Goal: Register for event/course

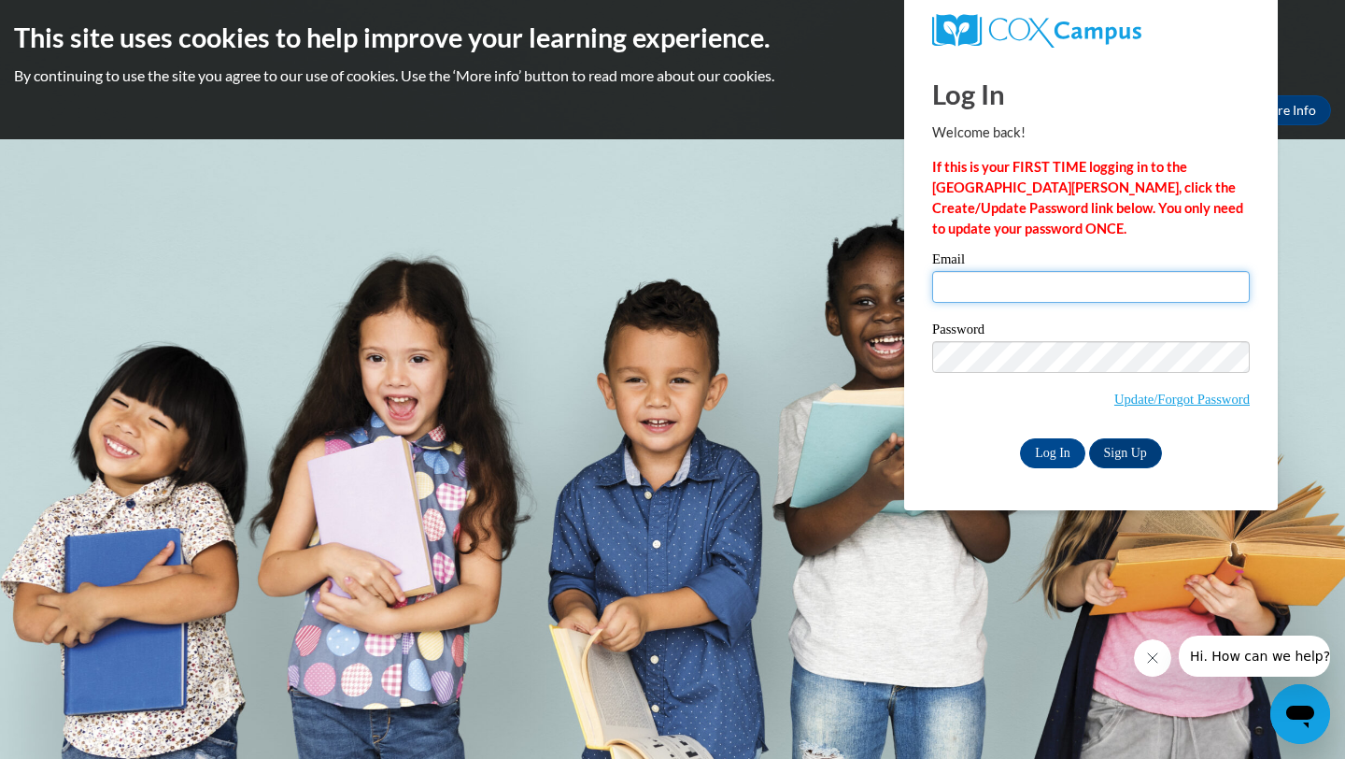
click at [1016, 282] on input "Email" at bounding box center [1091, 287] width 318 height 32
type input "pmccall2022@tamu.edu"
click at [1133, 442] on link "Sign Up" at bounding box center [1125, 453] width 73 height 30
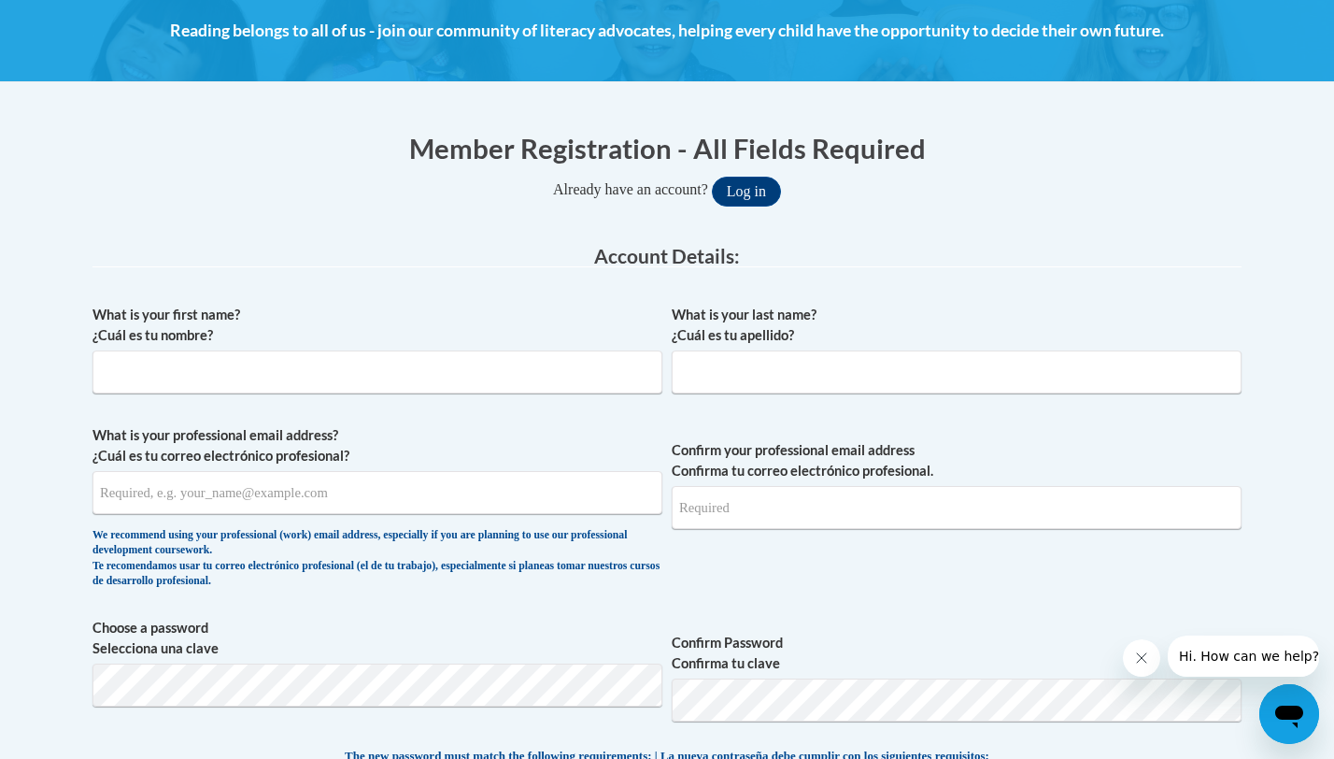
scroll to position [294, 0]
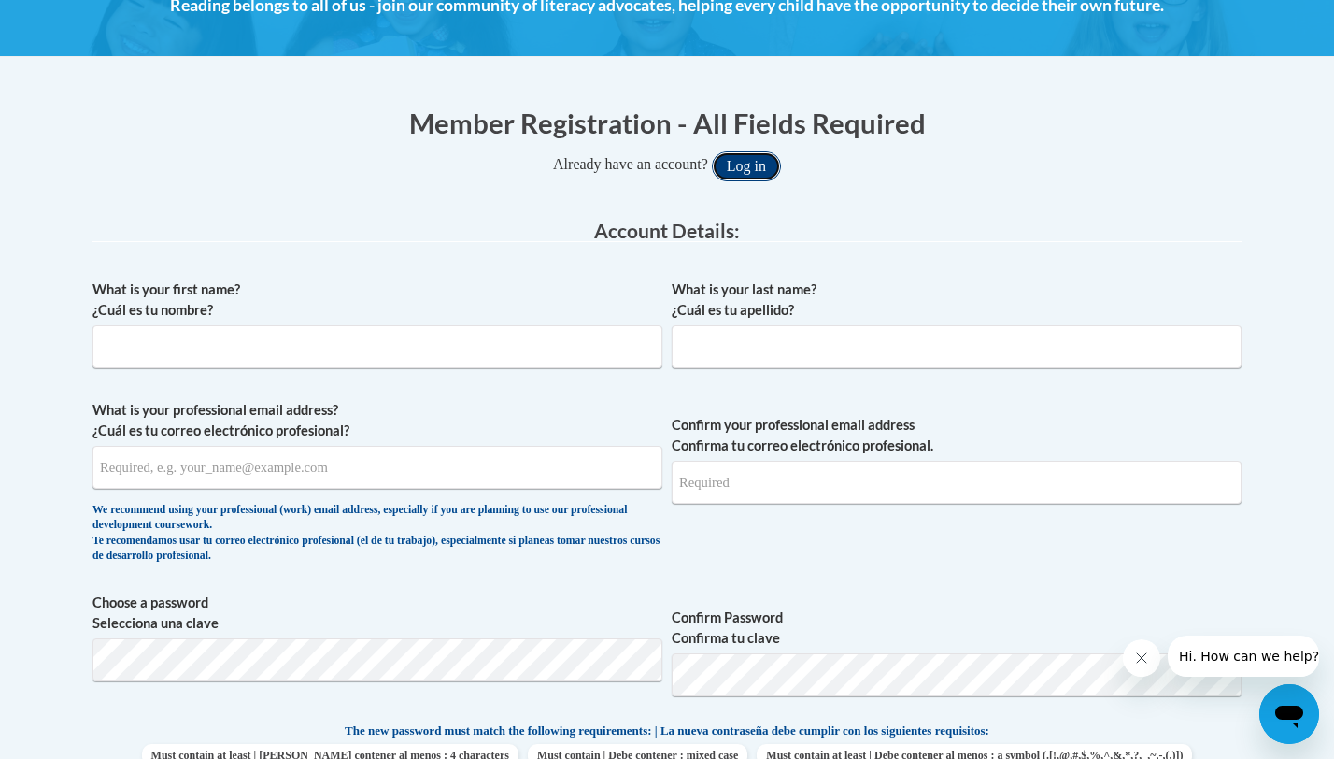
click at [758, 167] on button "Log in" at bounding box center [746, 166] width 69 height 30
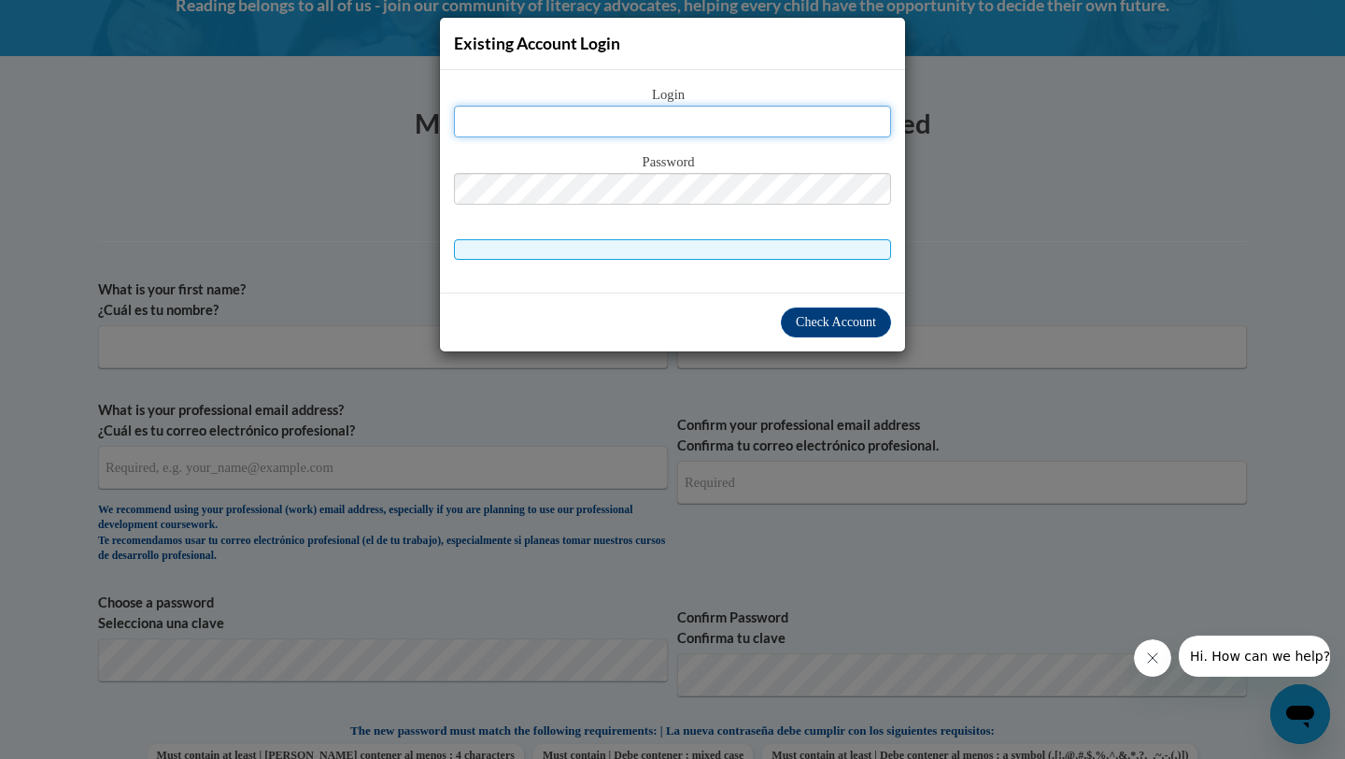
type input "A"
type input "o"
type input "pmccall2022"
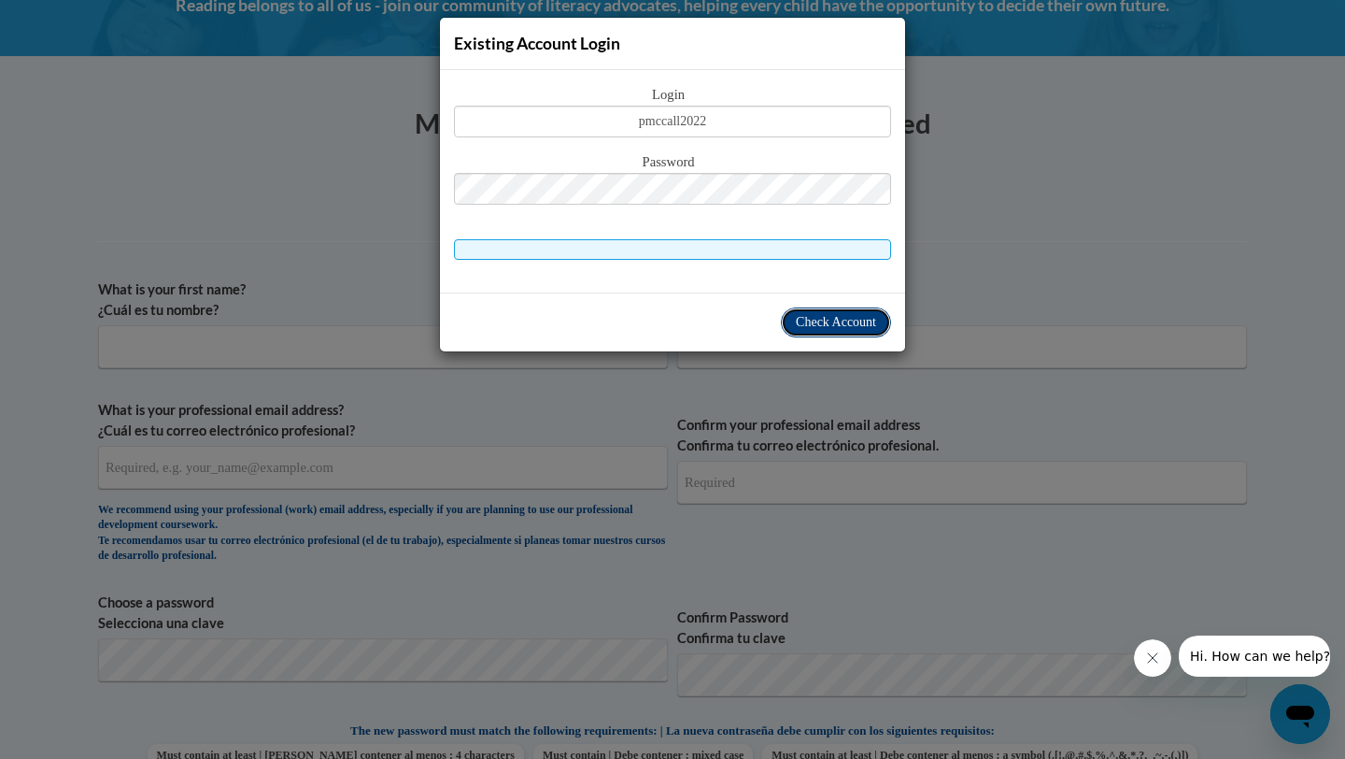
click at [874, 316] on span "Check Account" at bounding box center [836, 322] width 80 height 14
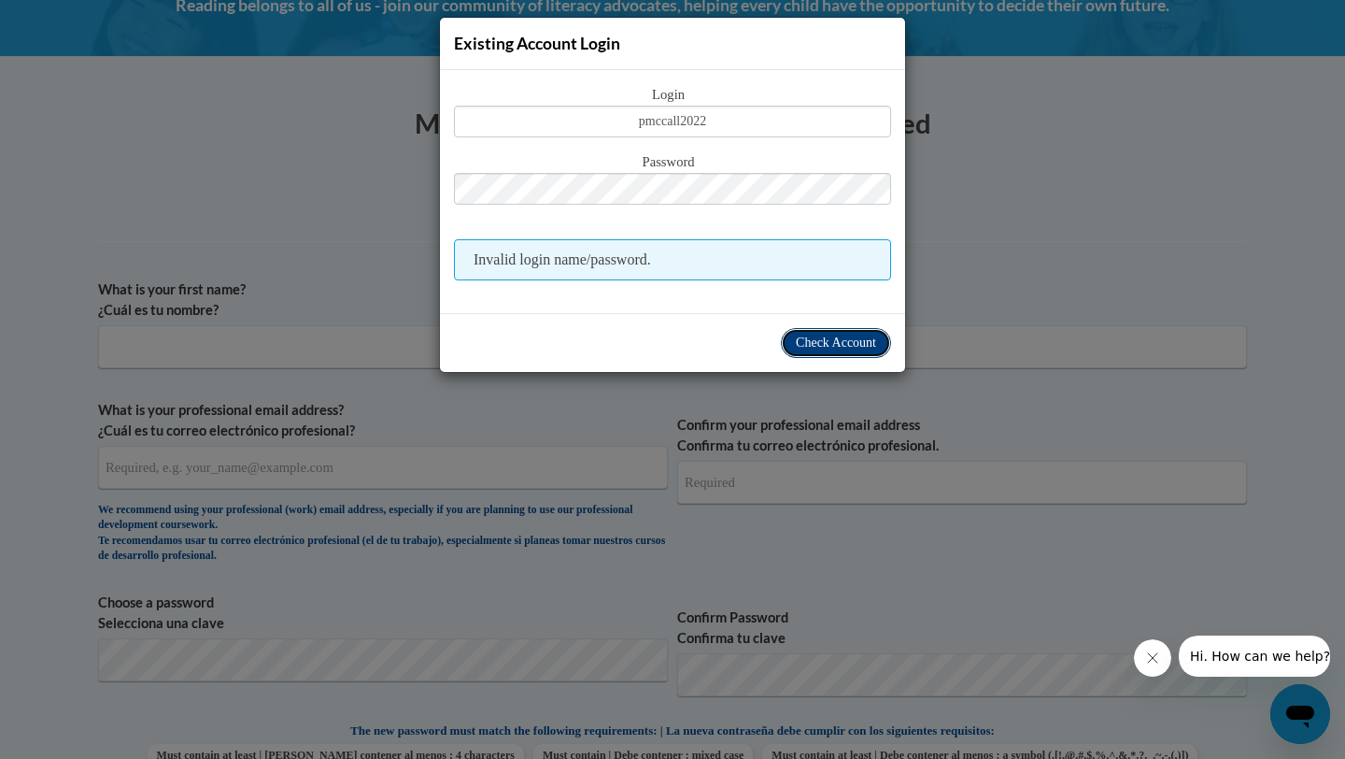
click at [846, 338] on span "Check Account" at bounding box center [836, 342] width 80 height 14
click at [953, 316] on div "Existing Account Login Login pmccall2022 Password Invalid login name/password." at bounding box center [672, 379] width 1345 height 759
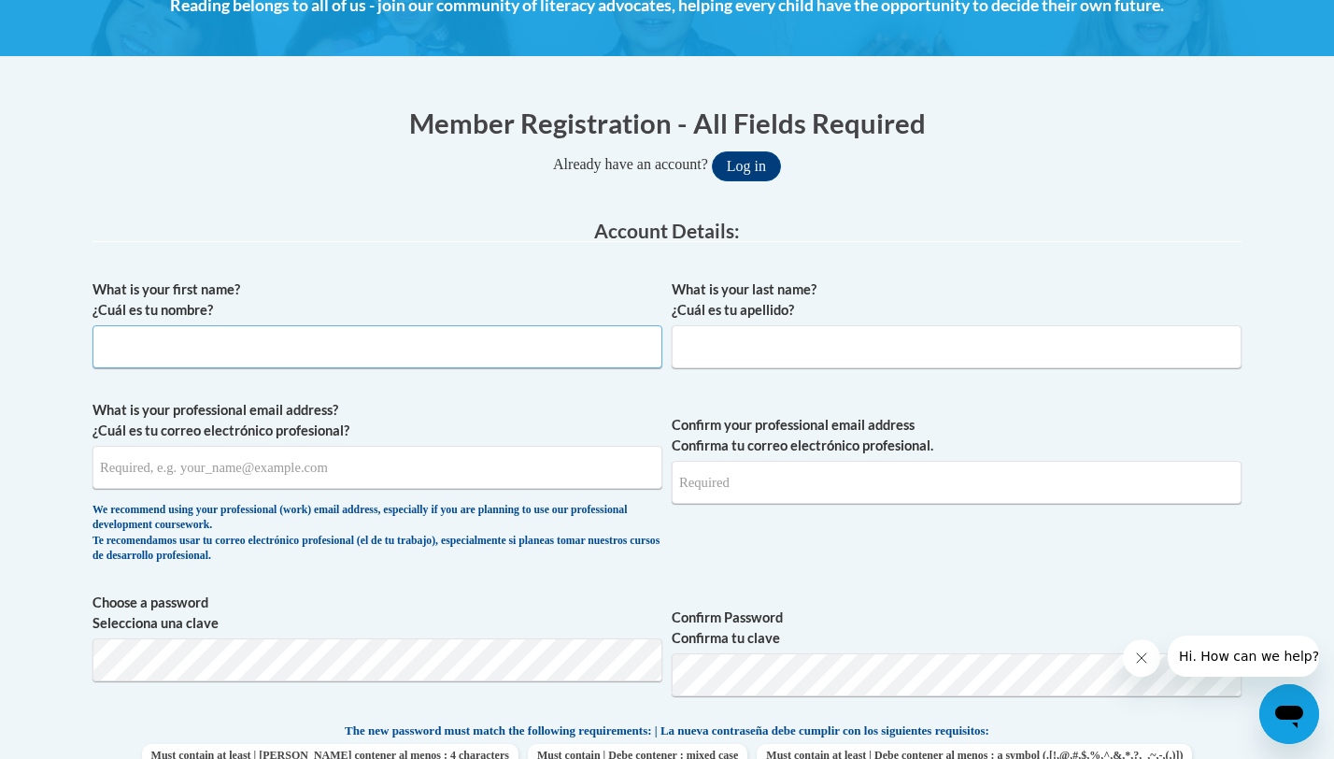
click at [269, 338] on input "What is your first name? ¿Cuál es tu nombre?" at bounding box center [377, 346] width 570 height 43
type input "Paige"
click at [701, 363] on input "What is your last name? ¿Cuál es tu apellido?" at bounding box center [957, 346] width 570 height 43
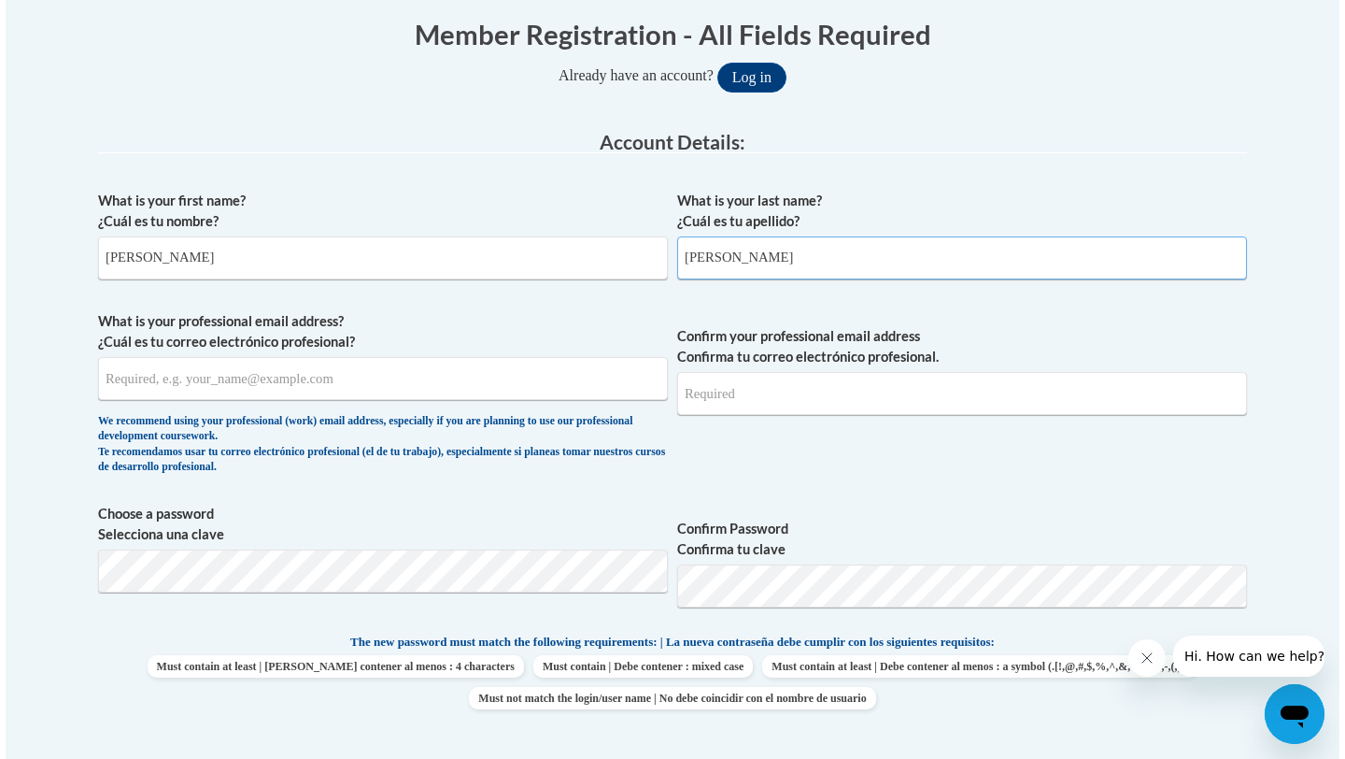
scroll to position [388, 0]
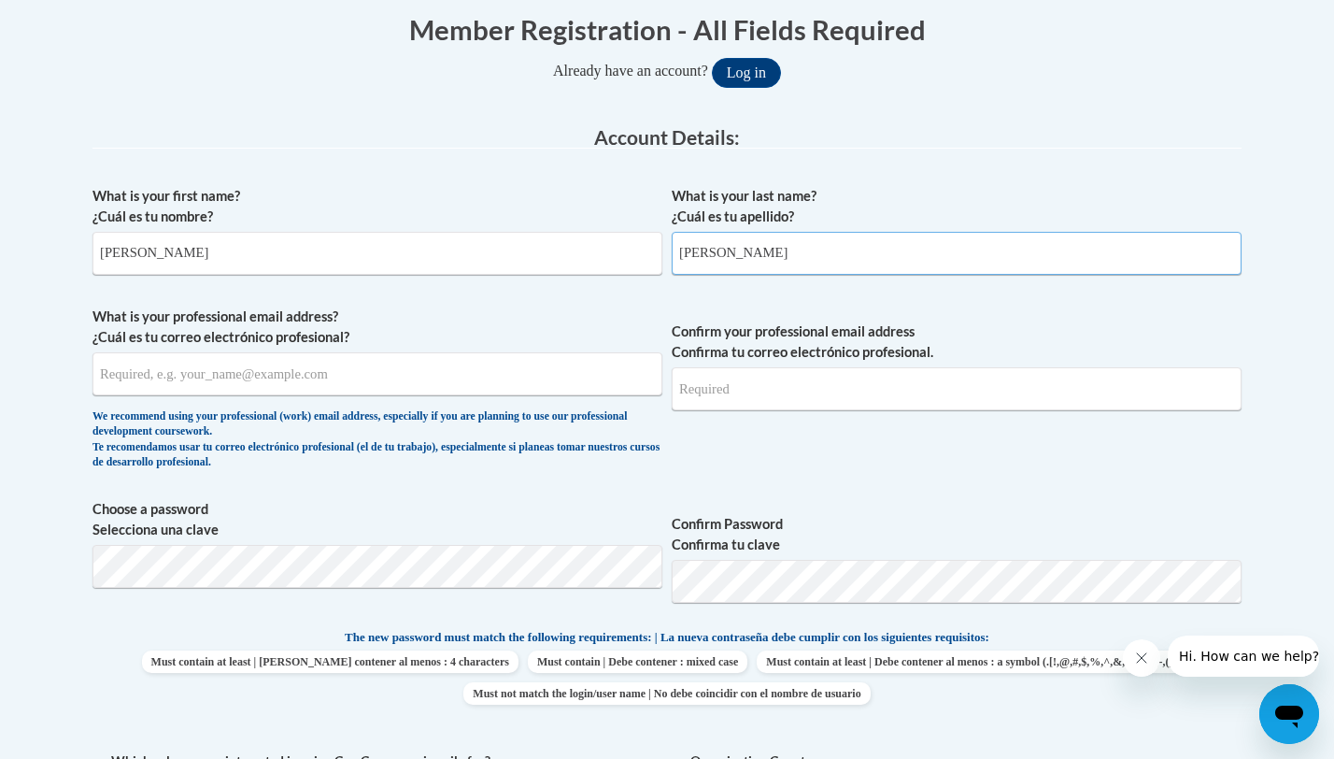
type input "McCall"
click at [315, 369] on input "What is your professional email address? ¿Cuál es tu correo electrónico profesi…" at bounding box center [377, 373] width 570 height 43
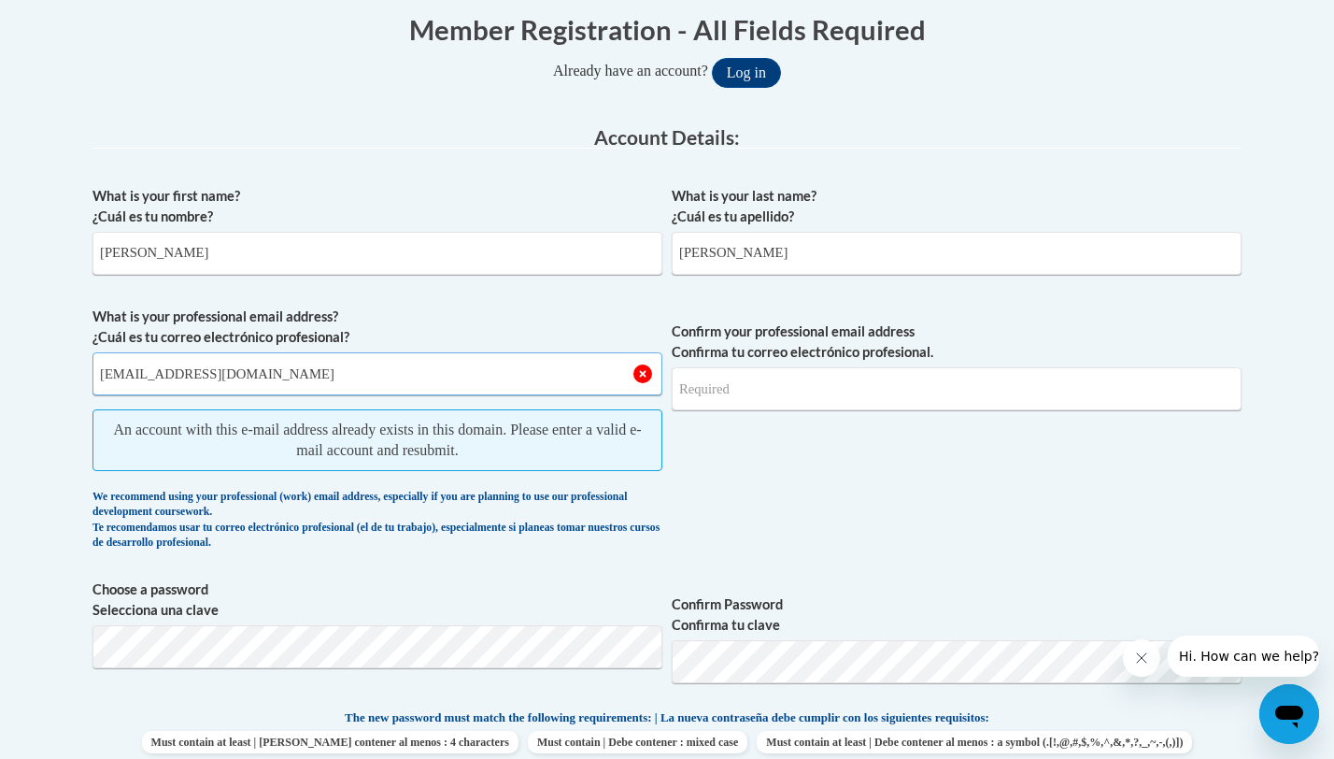
type input "pmccall2022@gmail.com"
click at [760, 384] on input "Confirm your professional email address Confirma tu correo electrónico profesio…" at bounding box center [957, 388] width 570 height 43
click at [732, 79] on button "Log in" at bounding box center [746, 73] width 69 height 30
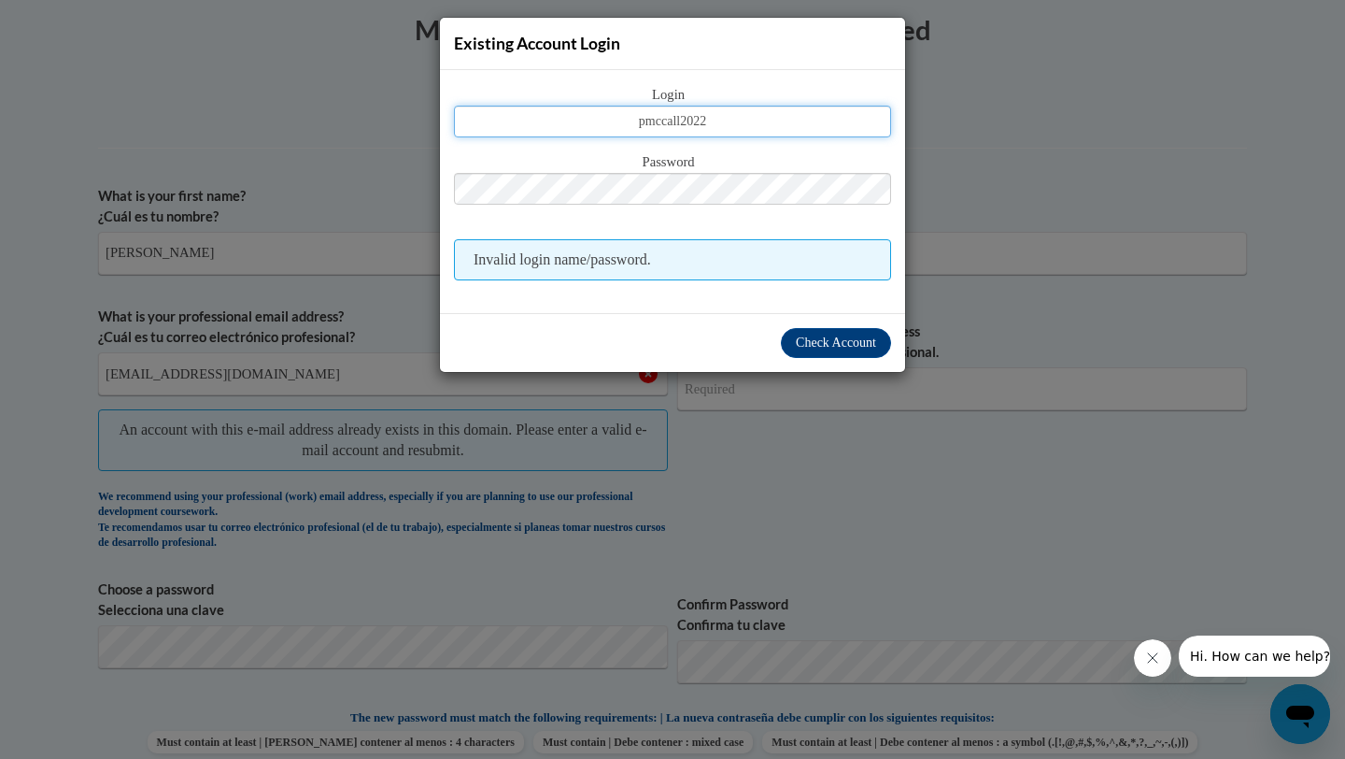
click at [704, 121] on input "pmccall2022" at bounding box center [672, 122] width 437 height 32
click at [717, 122] on input "pmccall2022" at bounding box center [672, 122] width 437 height 32
type input "pmccall2022@gmail.com"
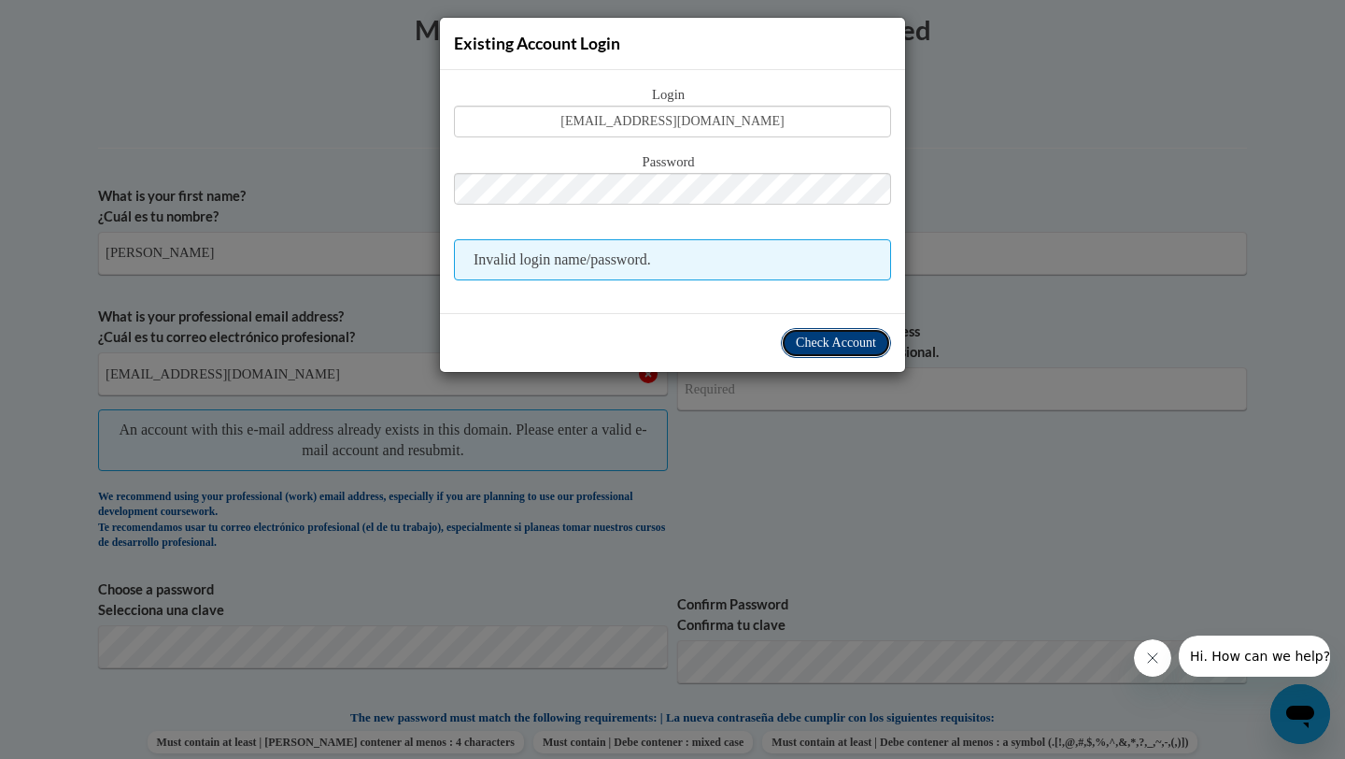
click at [833, 353] on button "Check Account" at bounding box center [836, 343] width 110 height 30
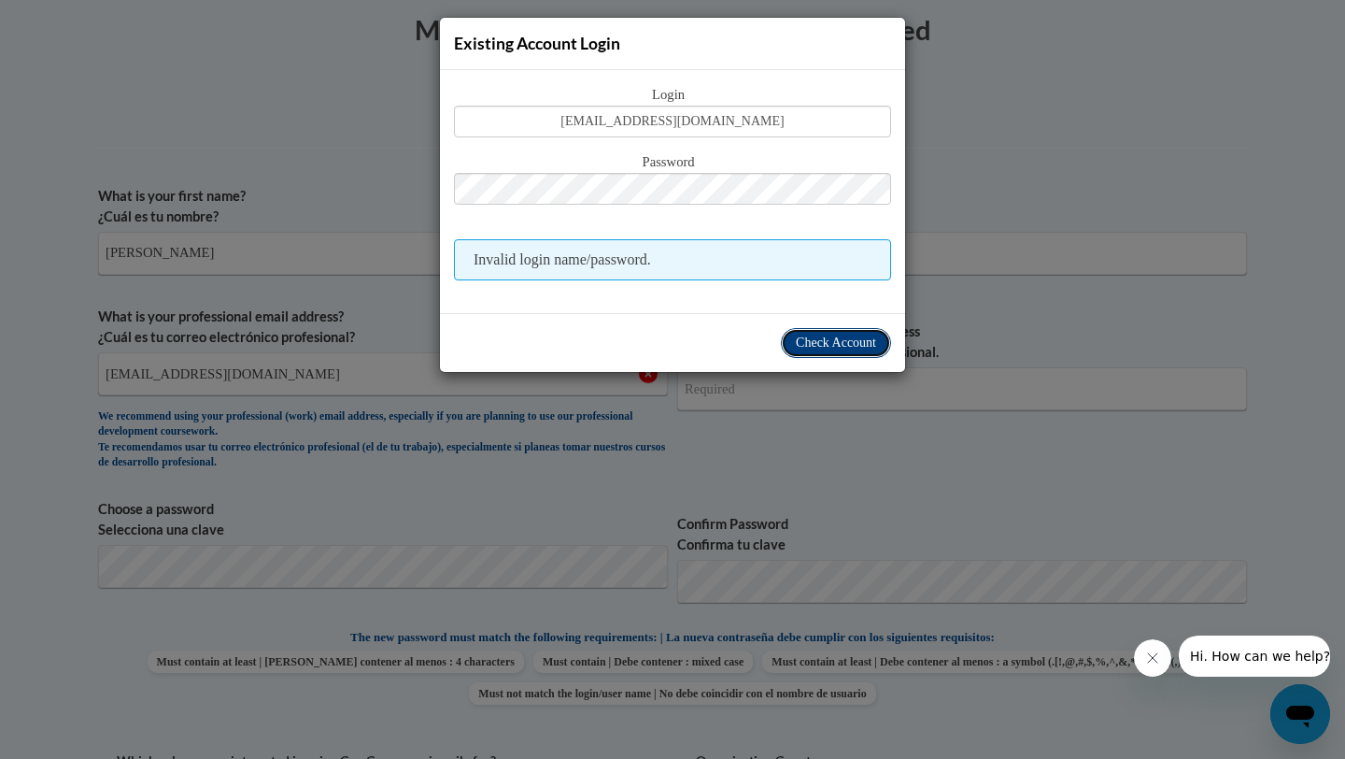
click at [825, 336] on span "Check Account" at bounding box center [836, 342] width 80 height 14
click at [824, 337] on span "Check Account" at bounding box center [836, 342] width 80 height 14
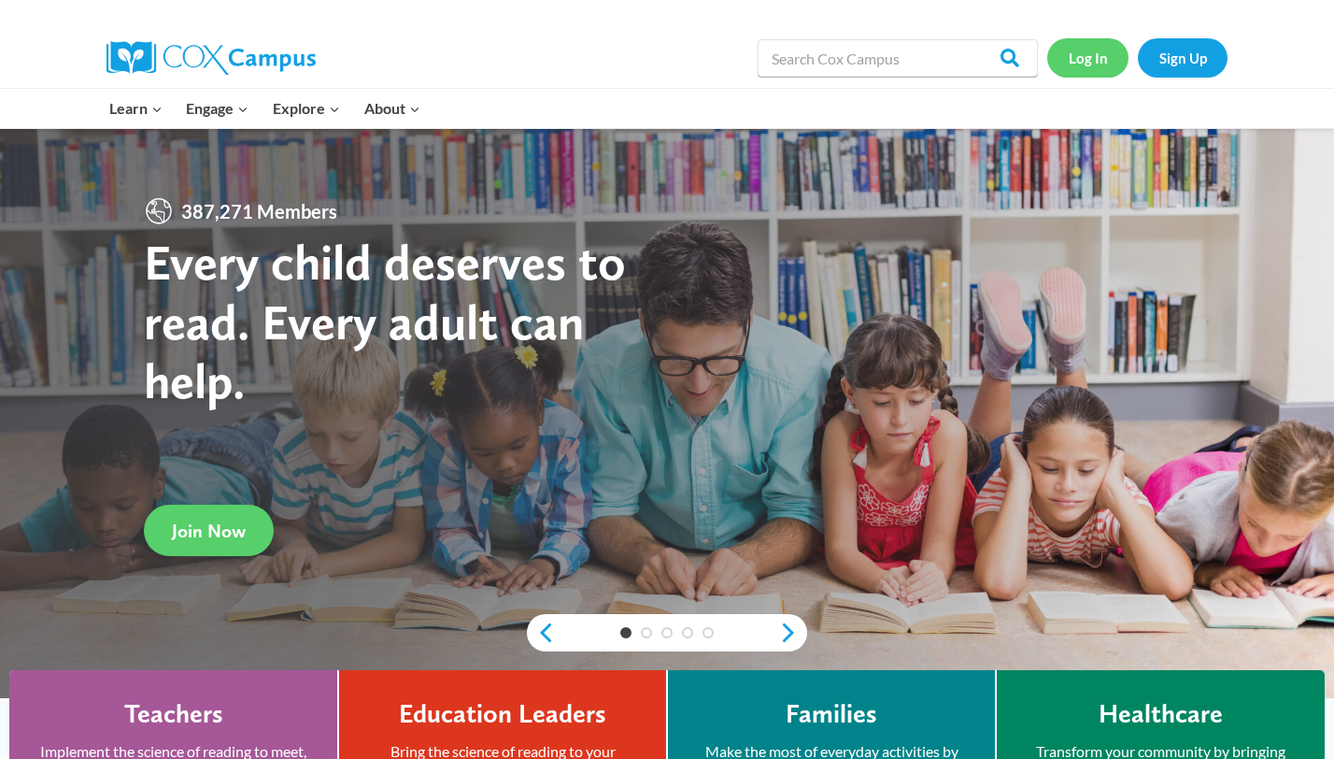
click at [1099, 71] on link "Log In" at bounding box center [1087, 57] width 81 height 38
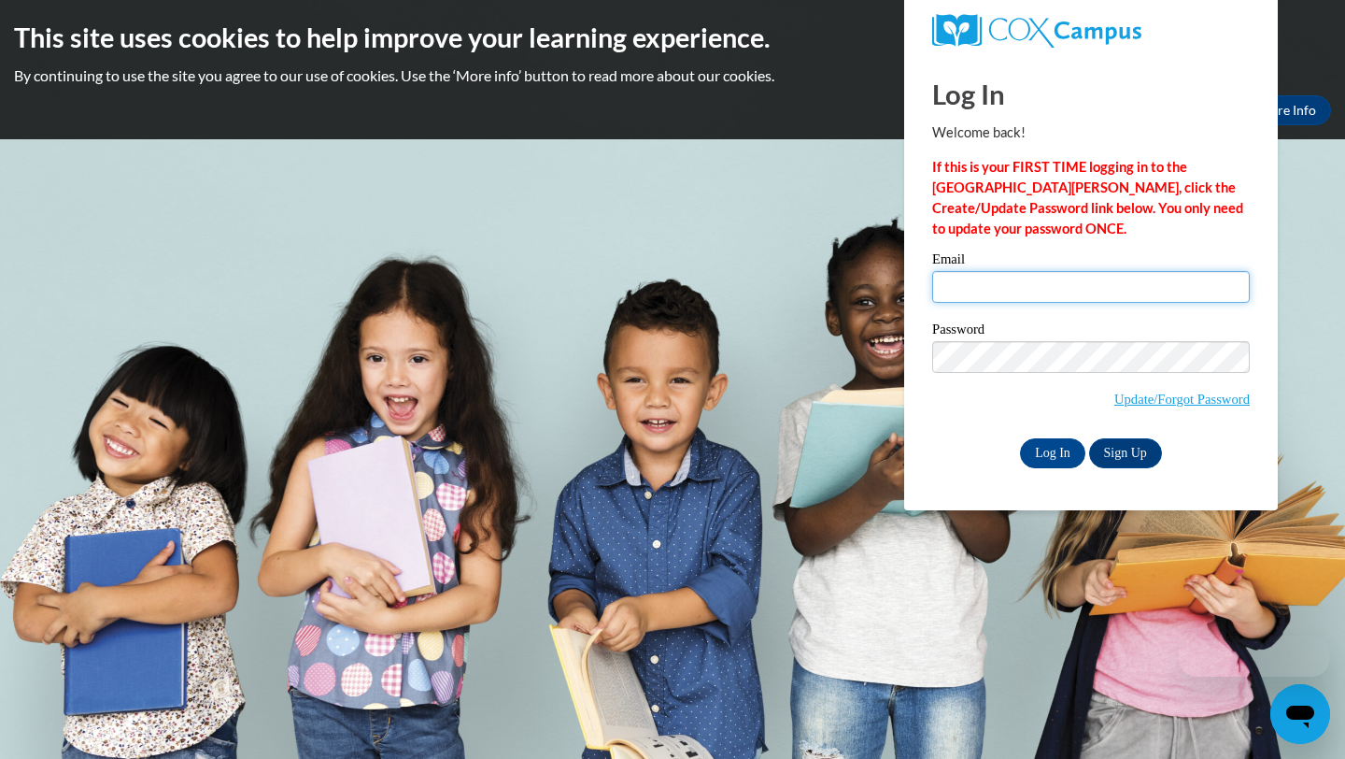
click at [978, 294] on input "Email" at bounding box center [1091, 287] width 318 height 32
type input "pmccall2022@tamu.edu"
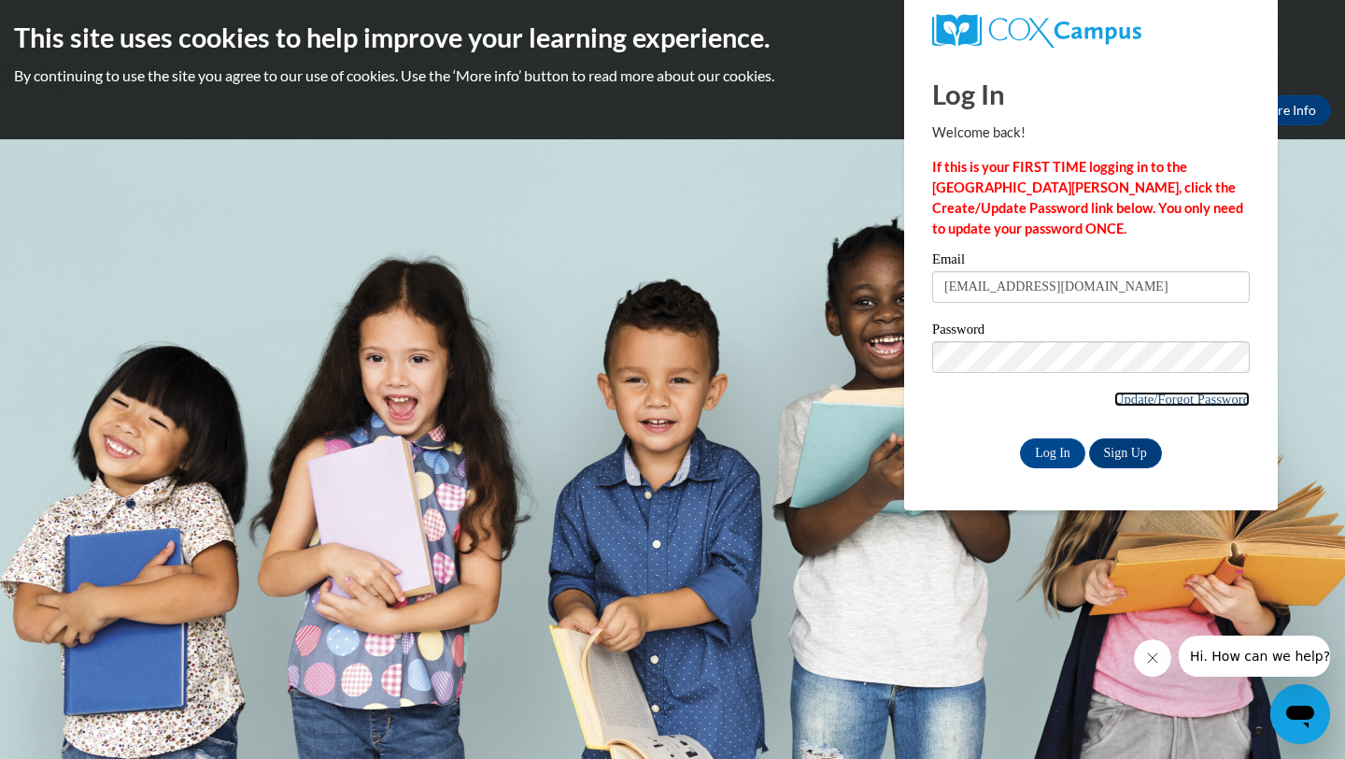
click at [1141, 392] on link "Update/Forgot Password" at bounding box center [1182, 398] width 135 height 15
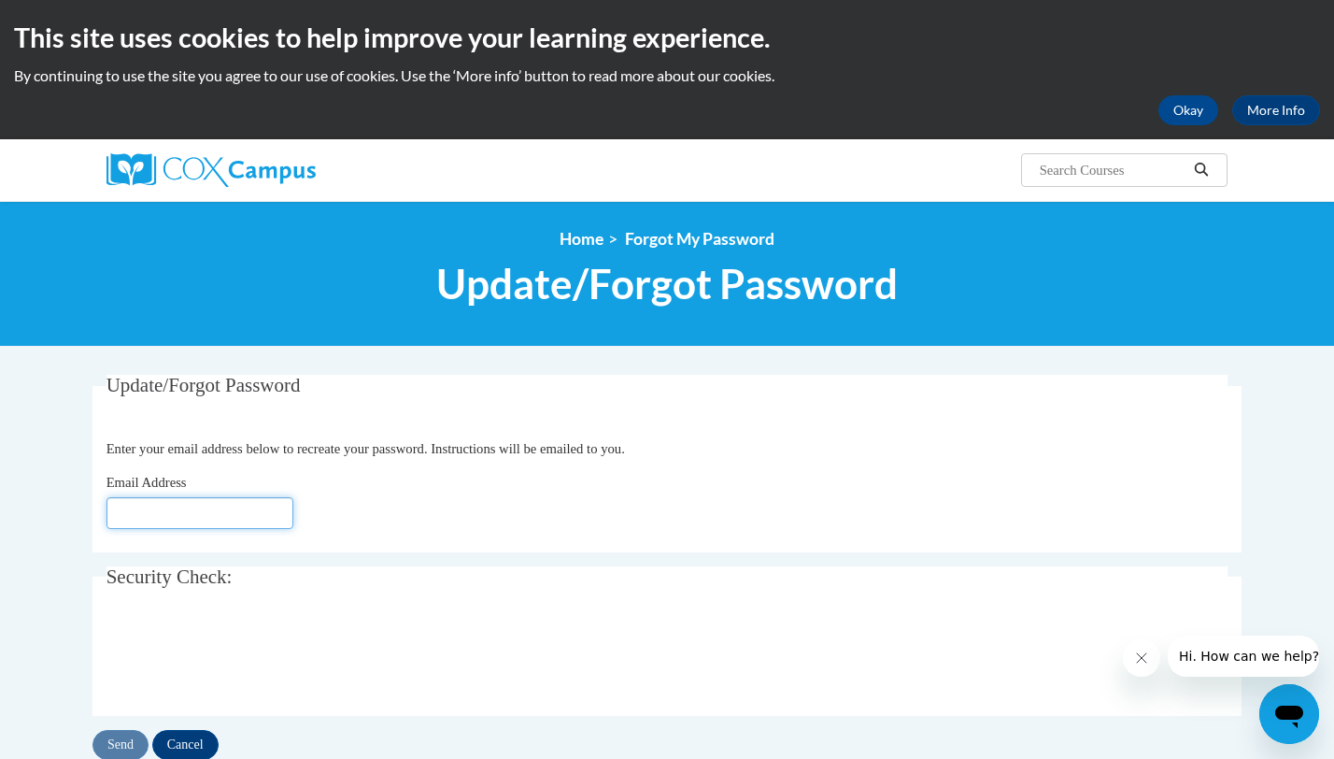
click at [176, 519] on input "Email Address" at bounding box center [200, 513] width 187 height 32
type input "[EMAIL_ADDRESS][DOMAIN_NAME]"
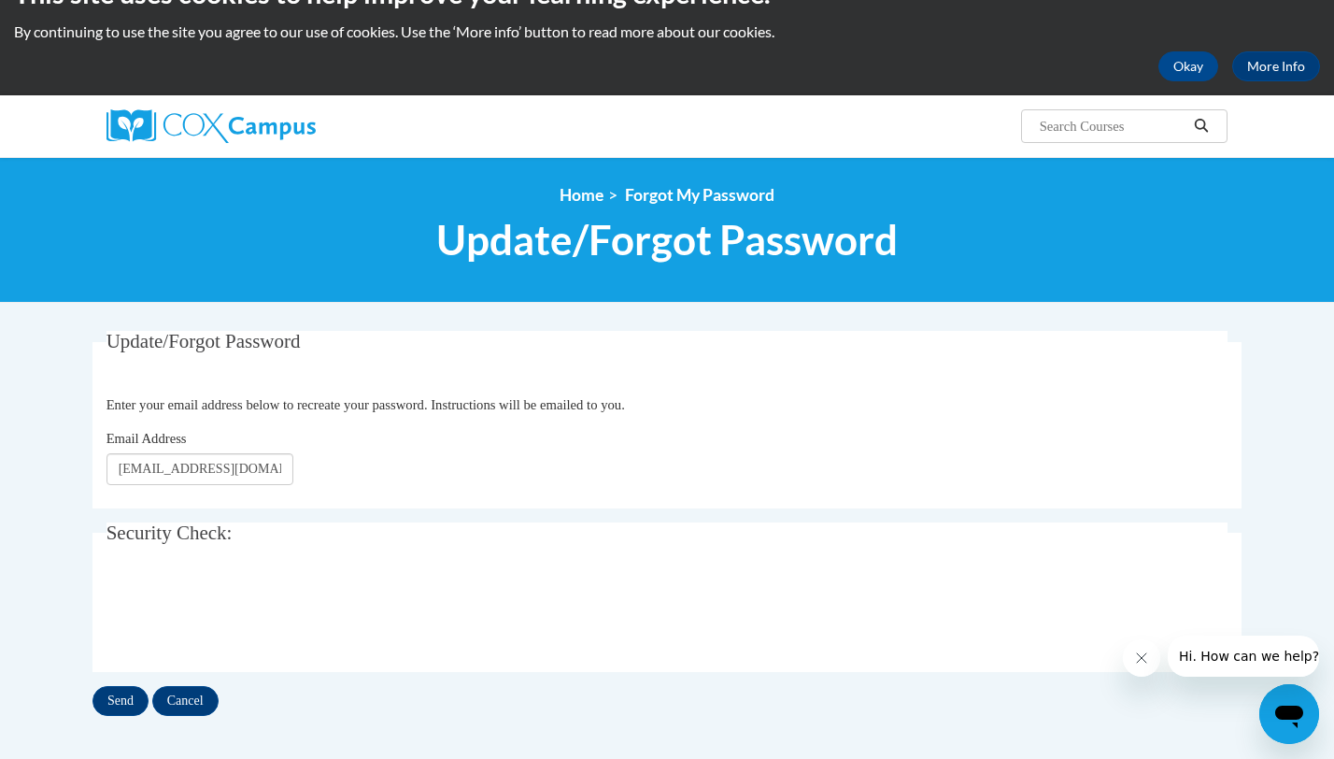
scroll to position [122, 0]
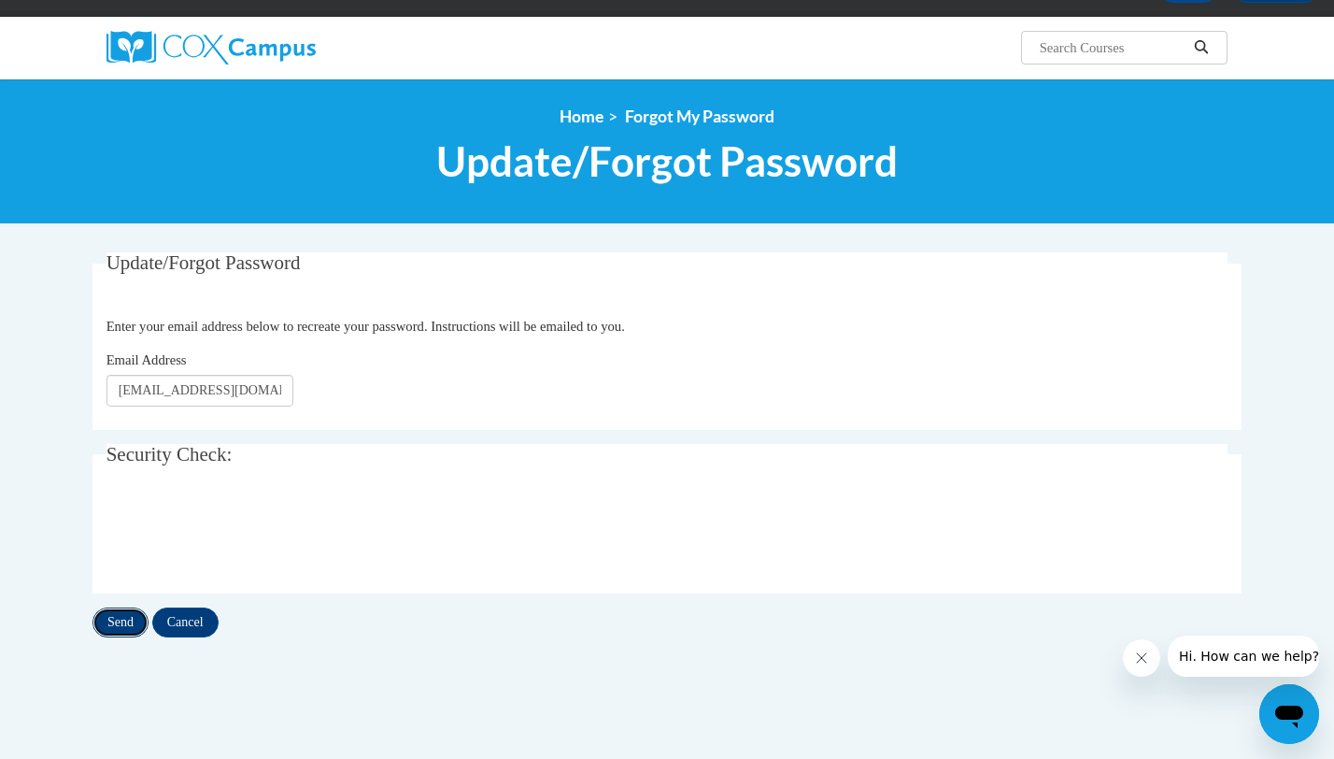
click at [107, 623] on input "Send" at bounding box center [120, 622] width 56 height 30
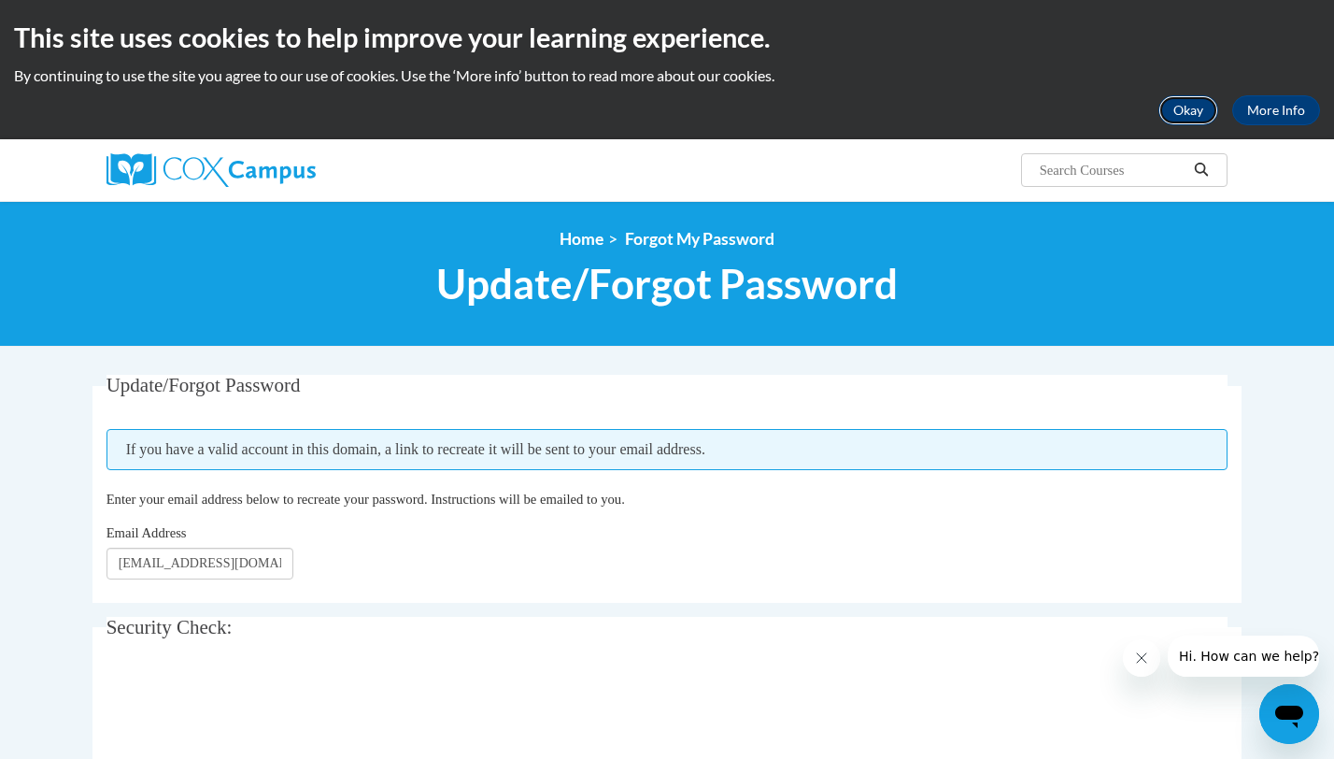
click at [1196, 103] on button "Okay" at bounding box center [1189, 110] width 60 height 30
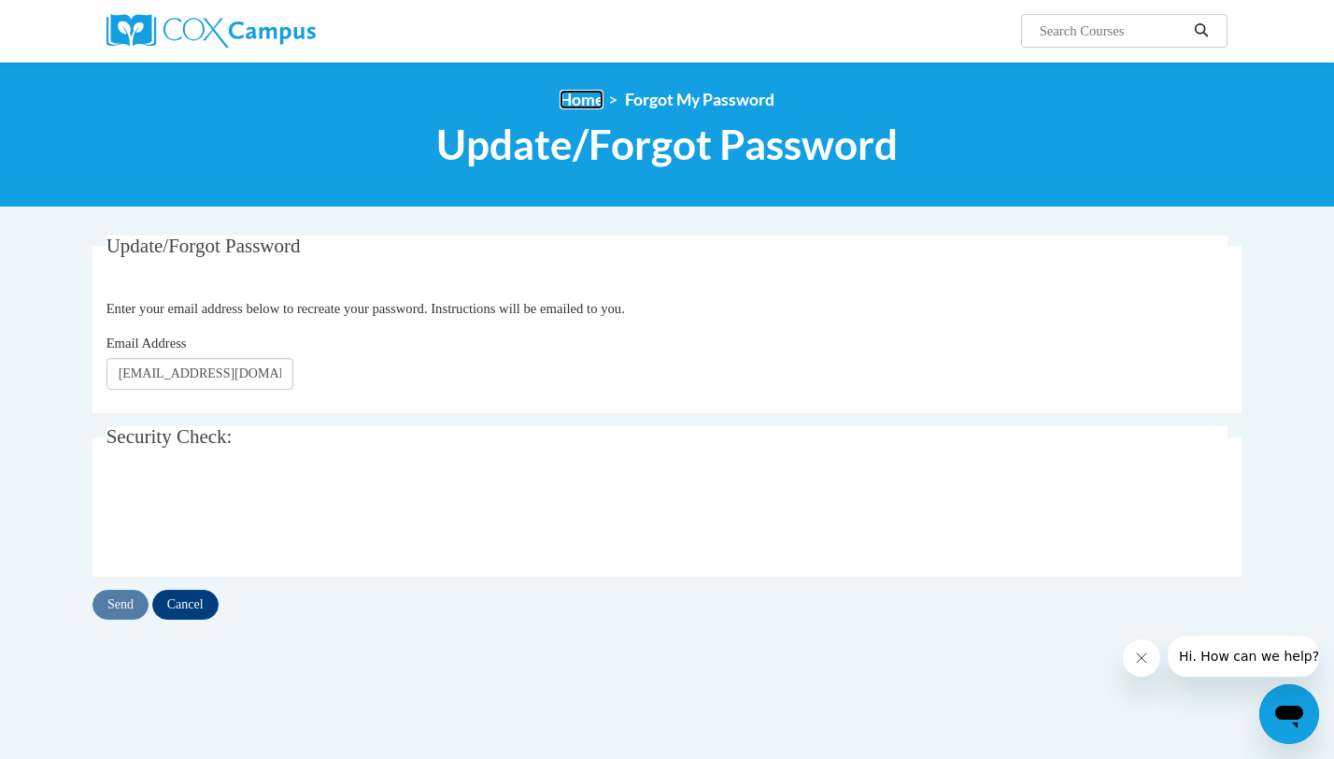
click at [579, 107] on link "Home" at bounding box center [582, 100] width 44 height 20
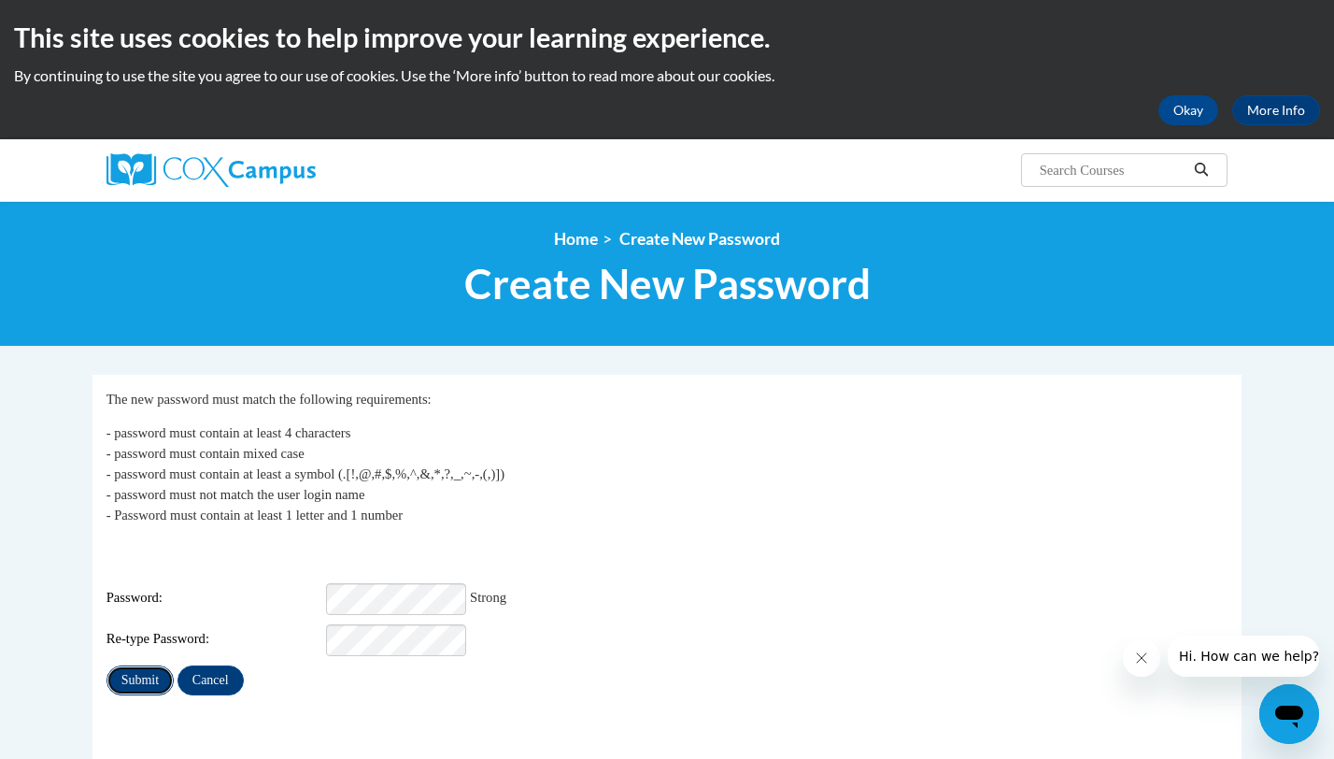
click at [150, 665] on input "Submit" at bounding box center [140, 680] width 67 height 30
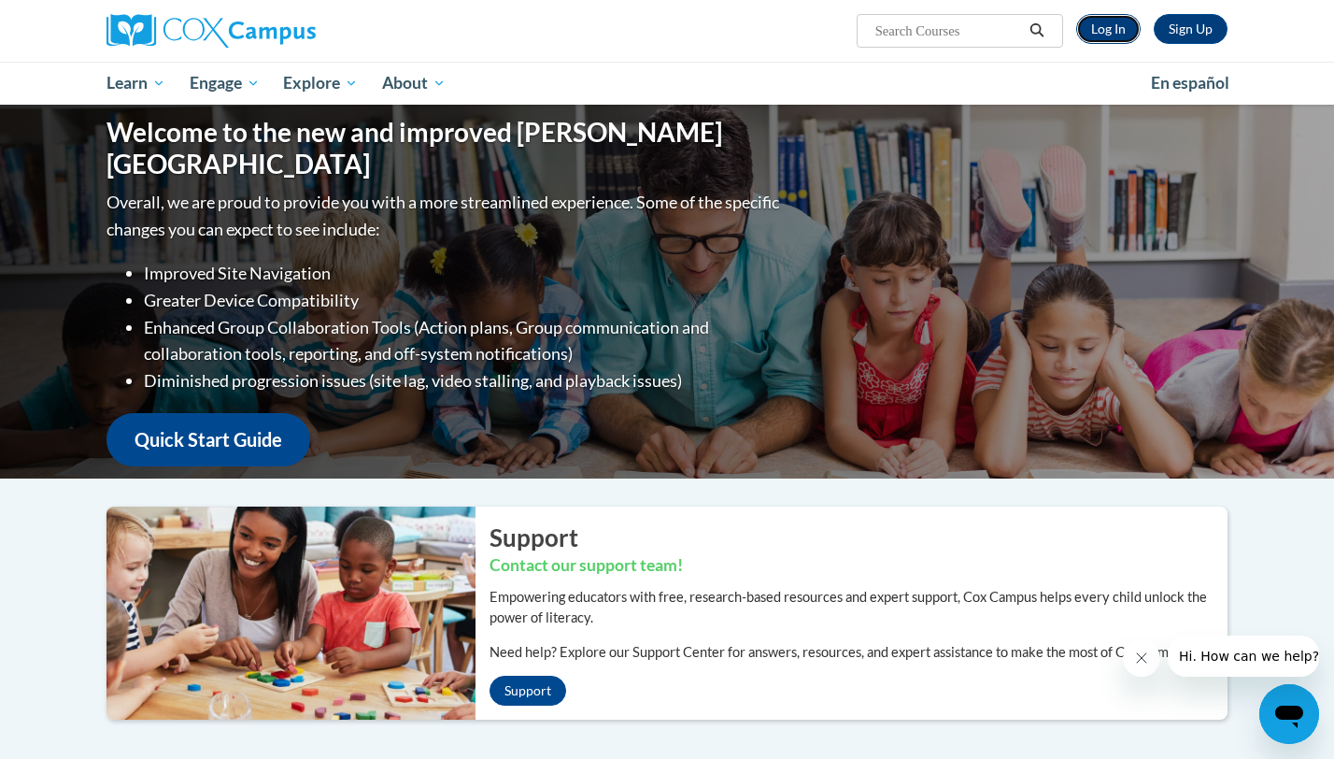
click at [1115, 26] on link "Log In" at bounding box center [1108, 29] width 64 height 30
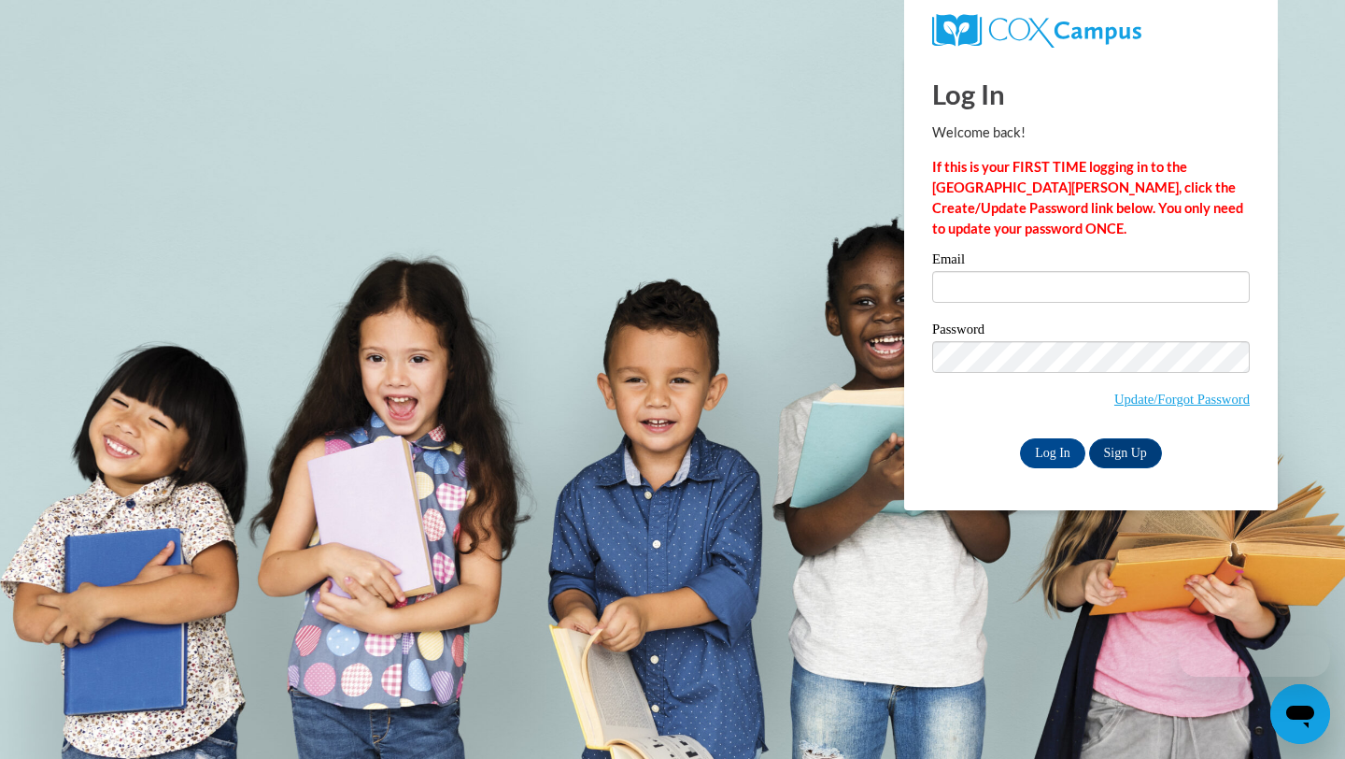
click at [1042, 304] on div "Email" at bounding box center [1091, 284] width 318 height 64
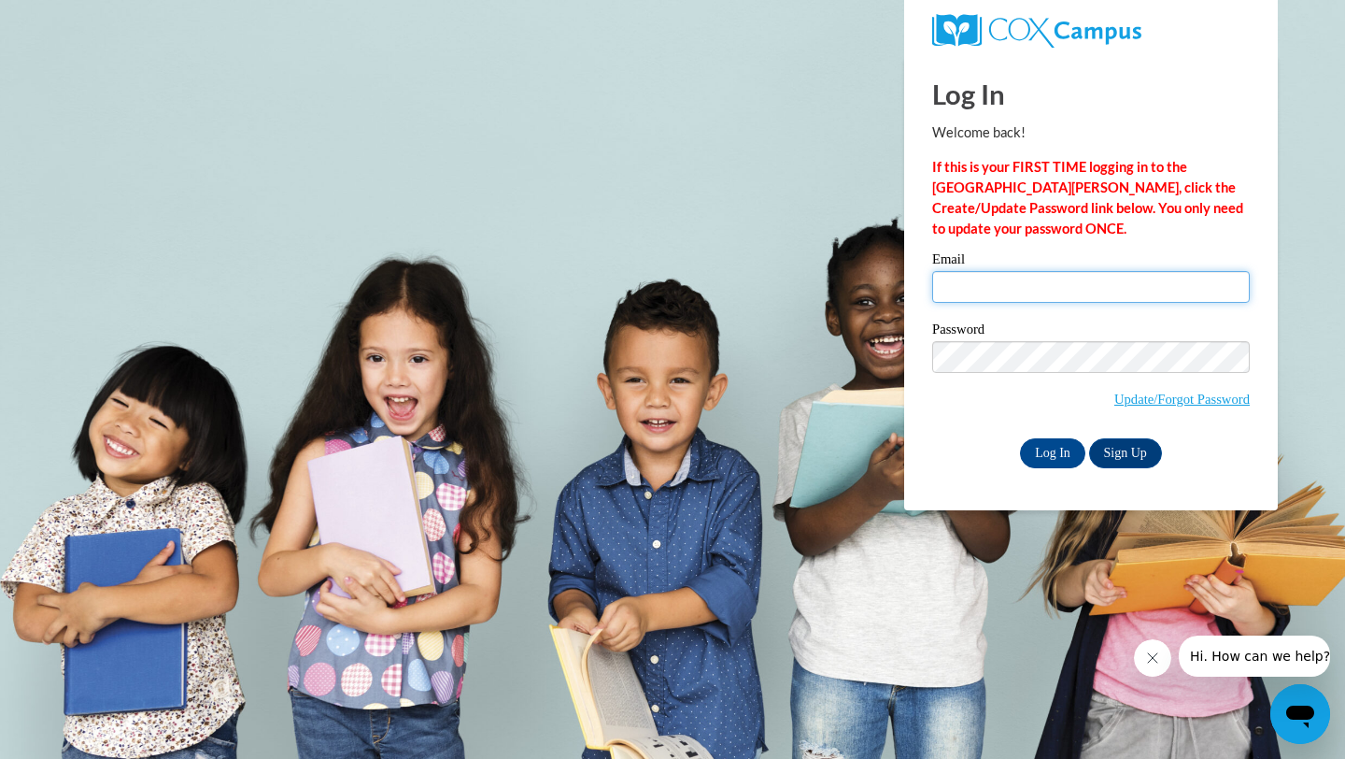
click at [1042, 284] on input "Email" at bounding box center [1091, 287] width 318 height 32
type input "[EMAIL_ADDRESS][DOMAIN_NAME]"
click at [1133, 447] on link "Sign Up" at bounding box center [1125, 453] width 73 height 30
click at [1037, 449] on input "Log In" at bounding box center [1052, 453] width 65 height 30
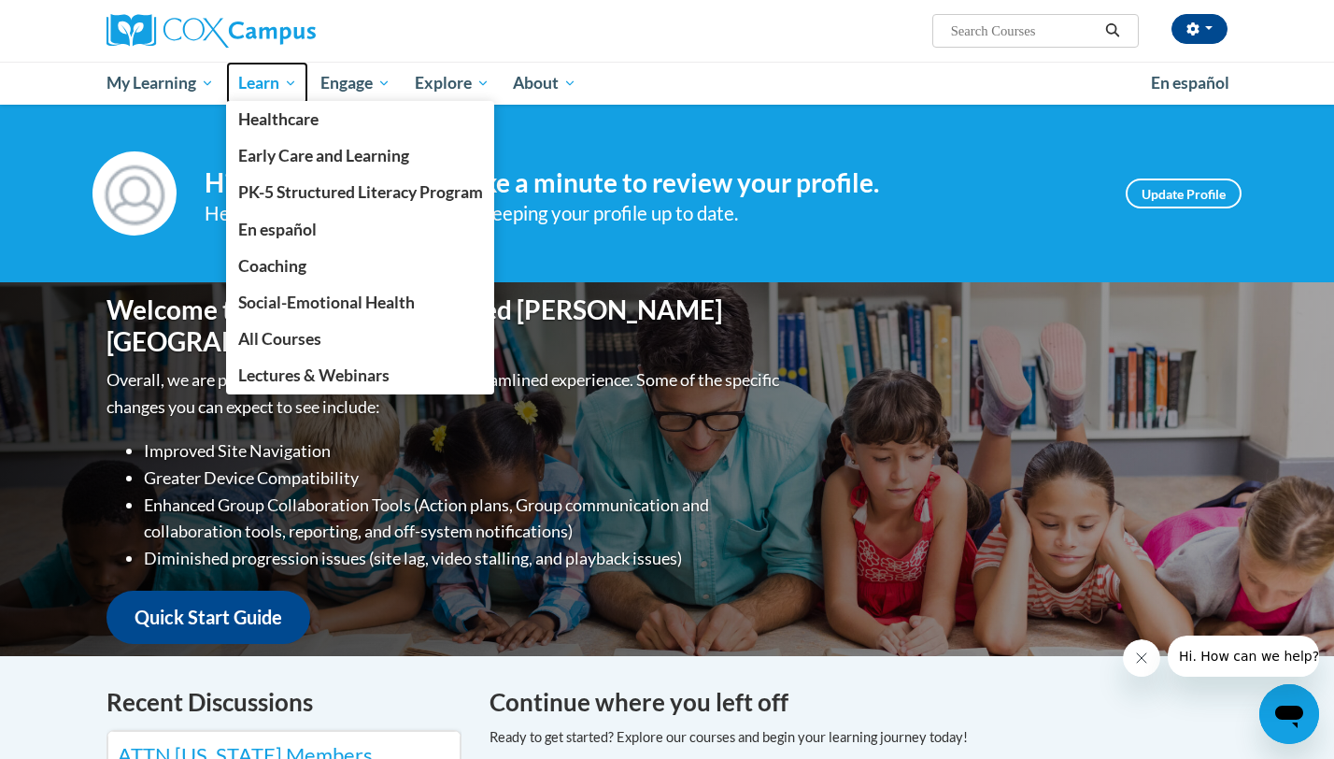
click at [269, 82] on span "Learn" at bounding box center [267, 83] width 59 height 22
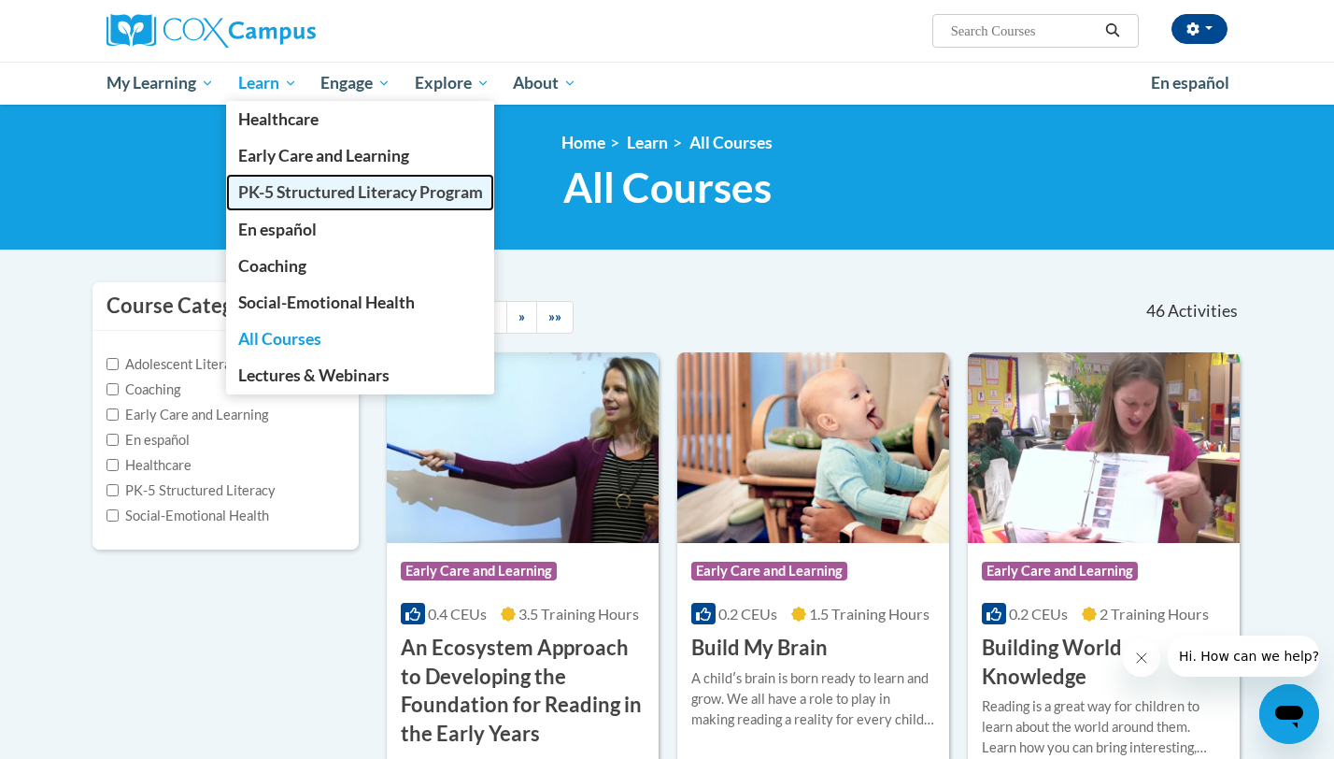
click at [288, 192] on span "PK-5 Structured Literacy Program" at bounding box center [360, 192] width 245 height 20
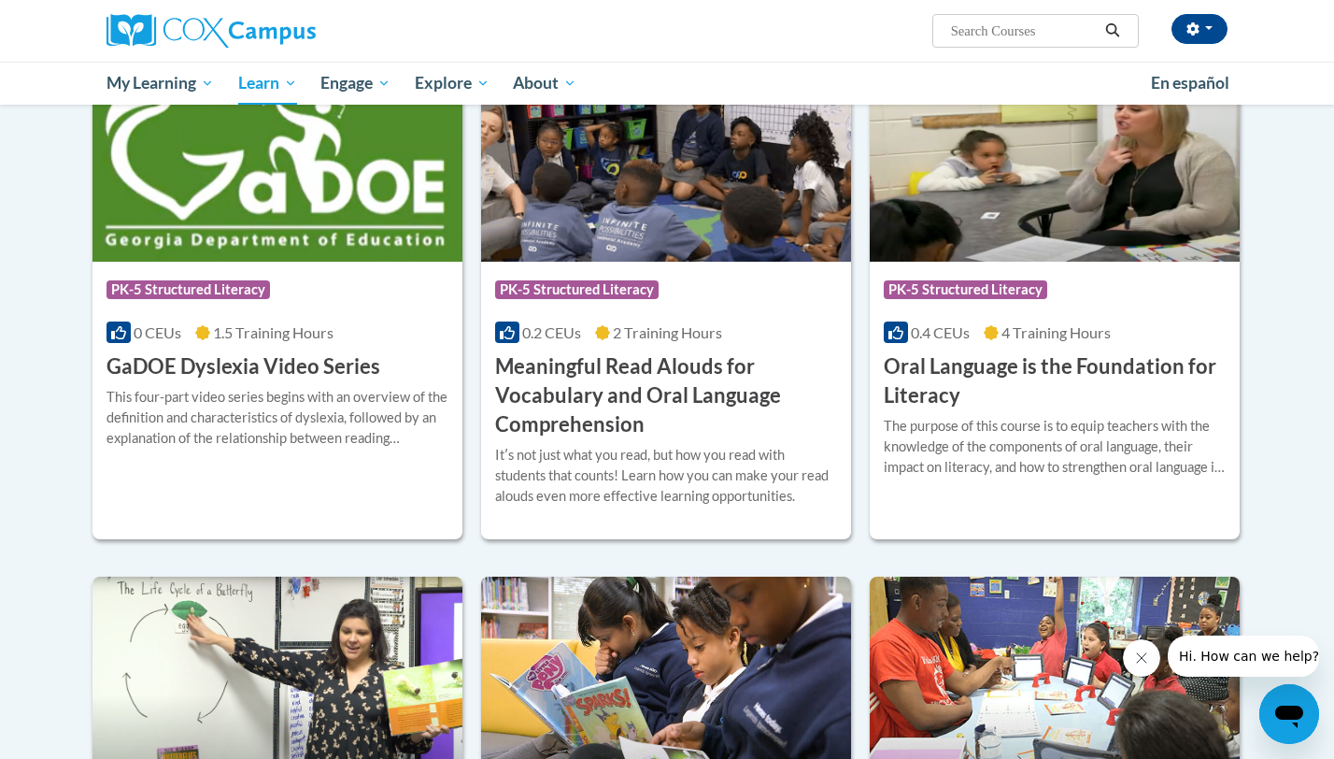
scroll to position [1091, 0]
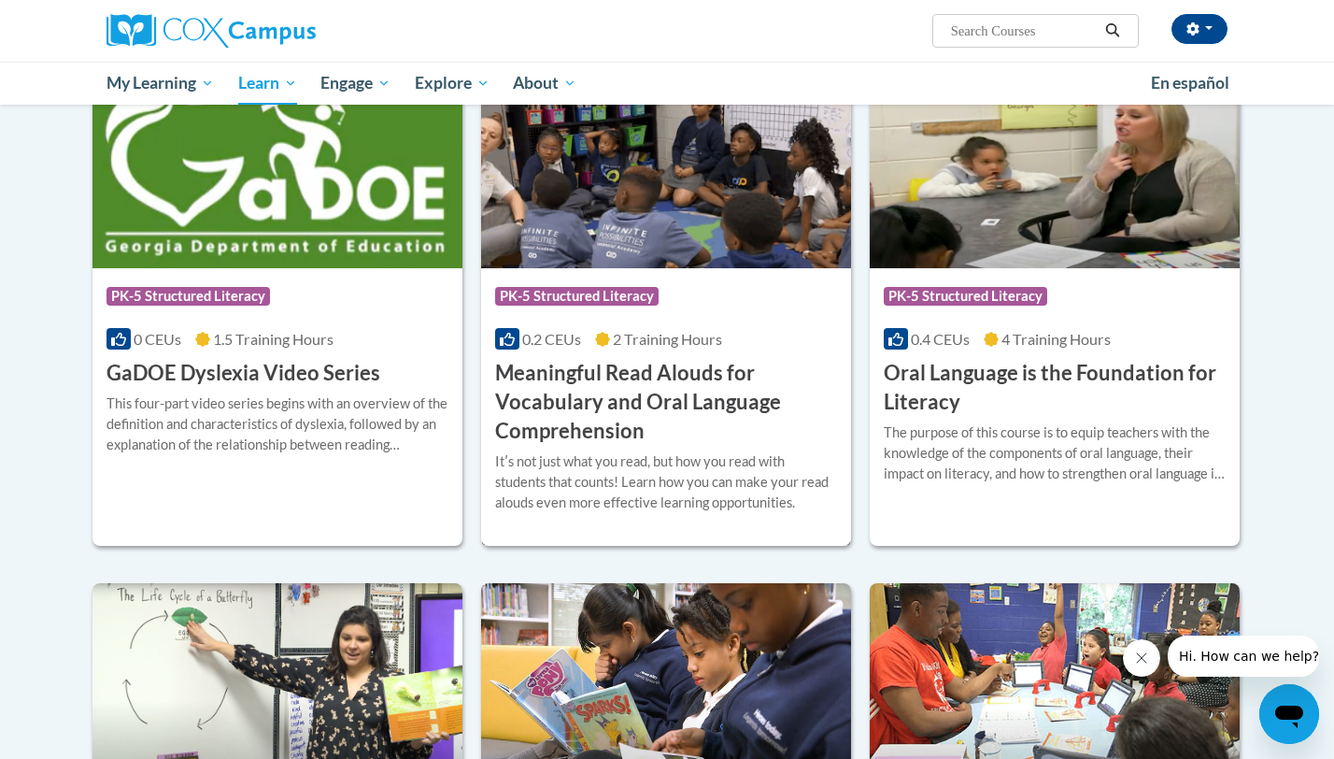
click at [670, 394] on h3 "Meaningful Read Alouds for Vocabulary and Oral Language Comprehension" at bounding box center [666, 402] width 342 height 86
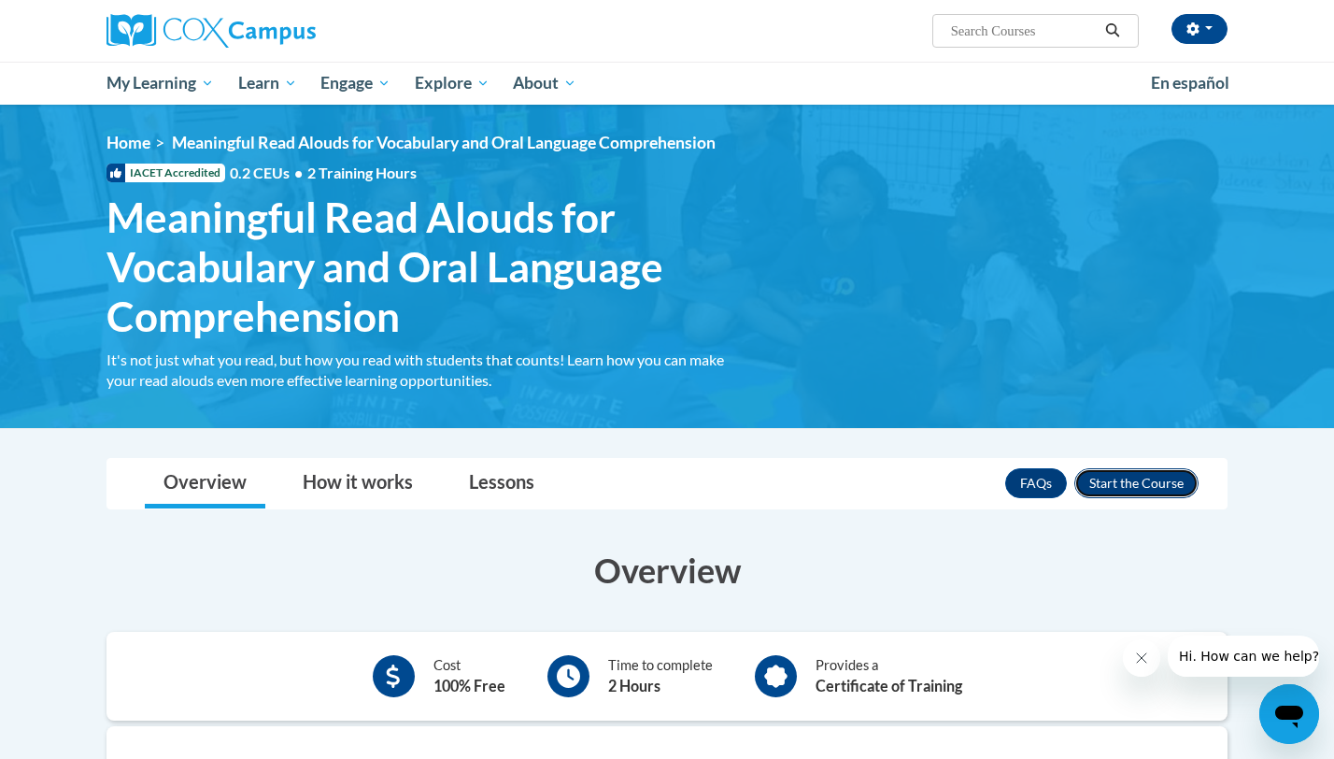
click at [1102, 491] on button "Enroll" at bounding box center [1136, 483] width 124 height 30
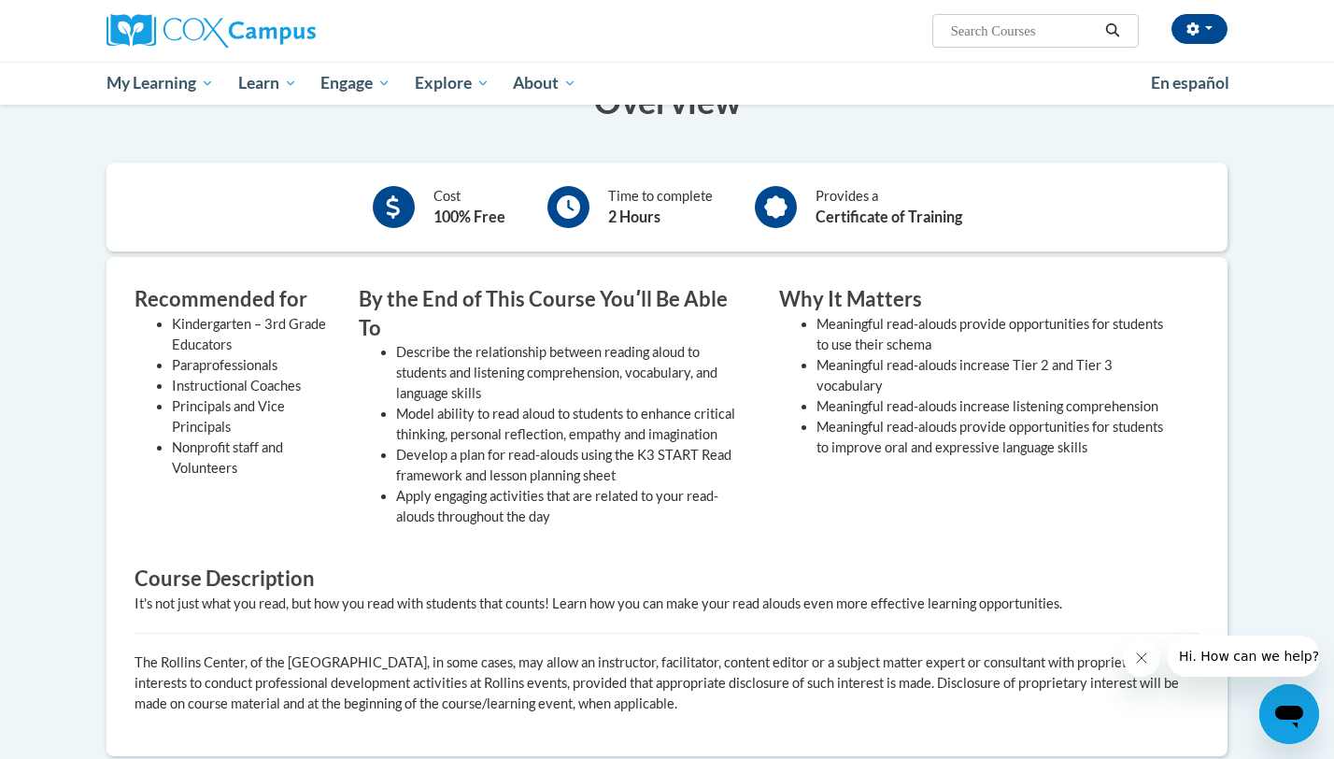
scroll to position [364, 0]
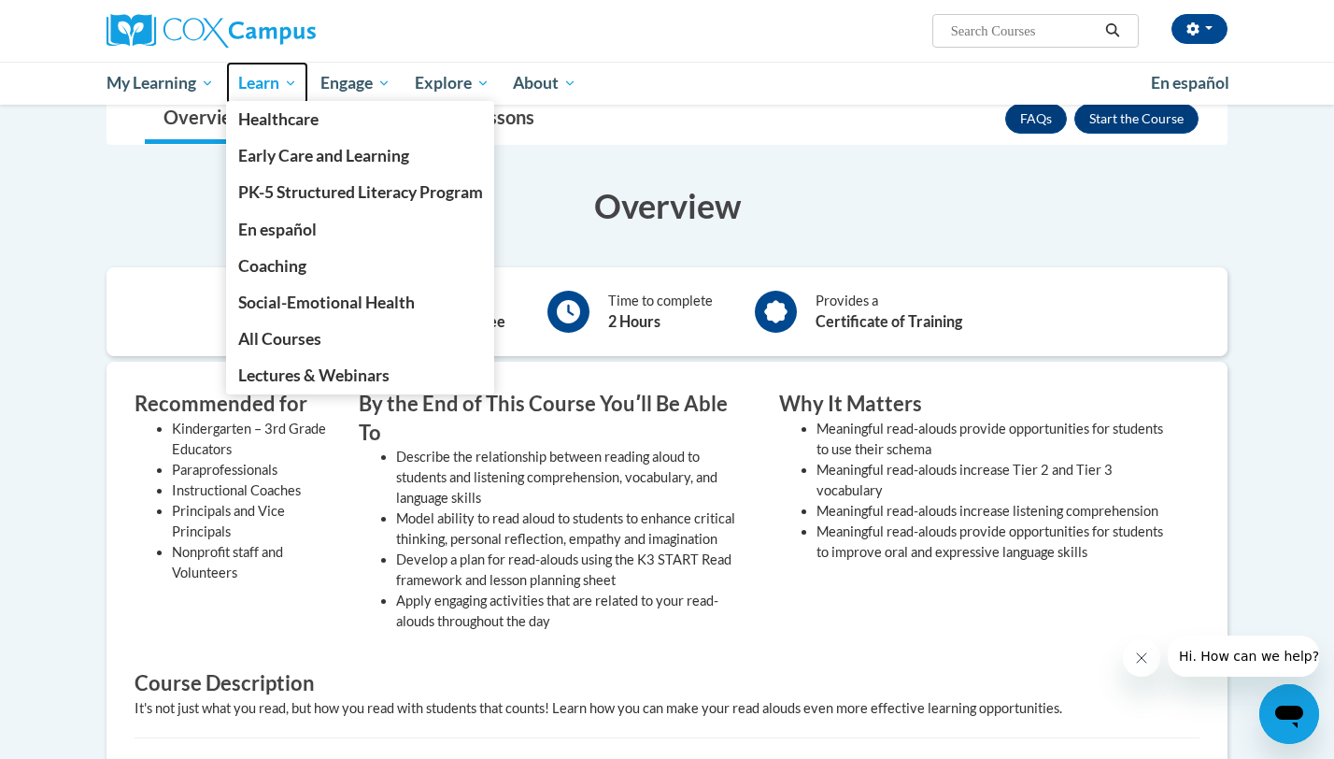
click at [264, 88] on span "Learn" at bounding box center [267, 83] width 59 height 22
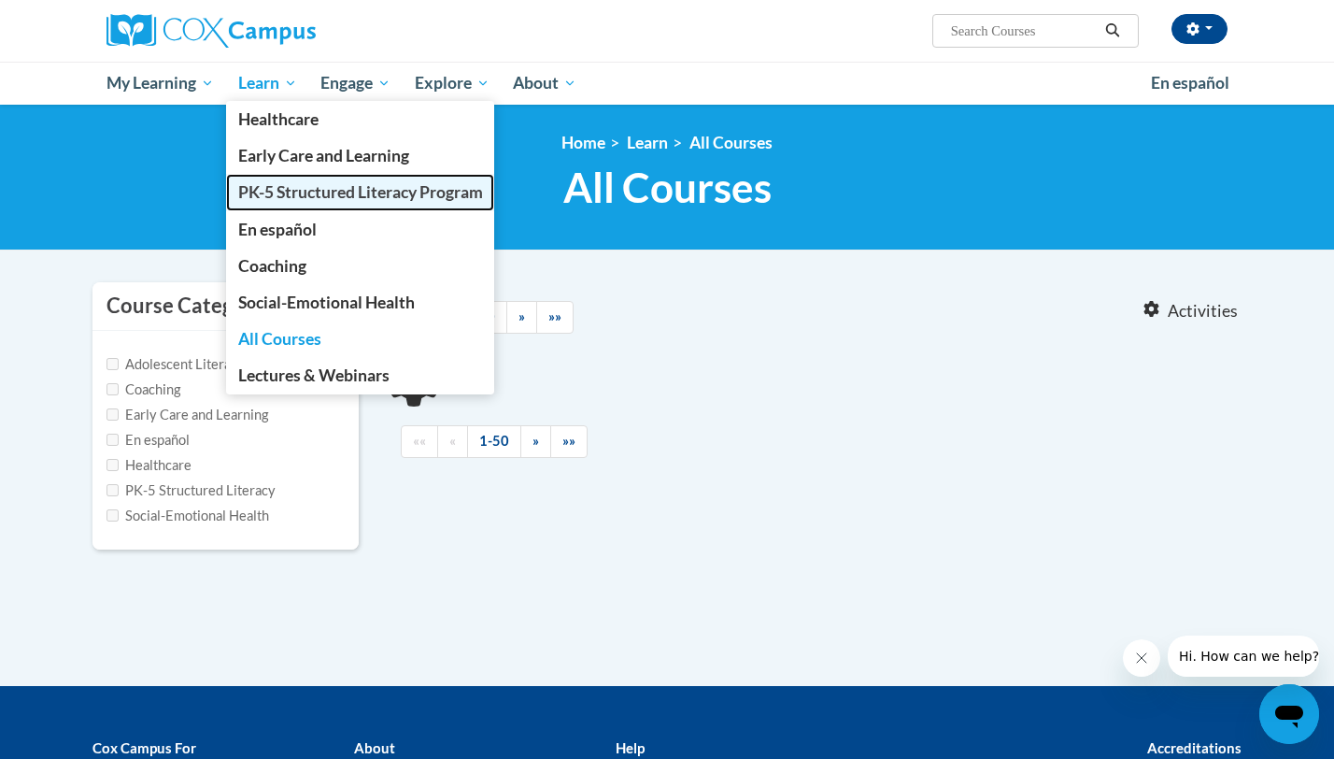
click at [315, 192] on span "PK-5 Structured Literacy Program" at bounding box center [360, 192] width 245 height 20
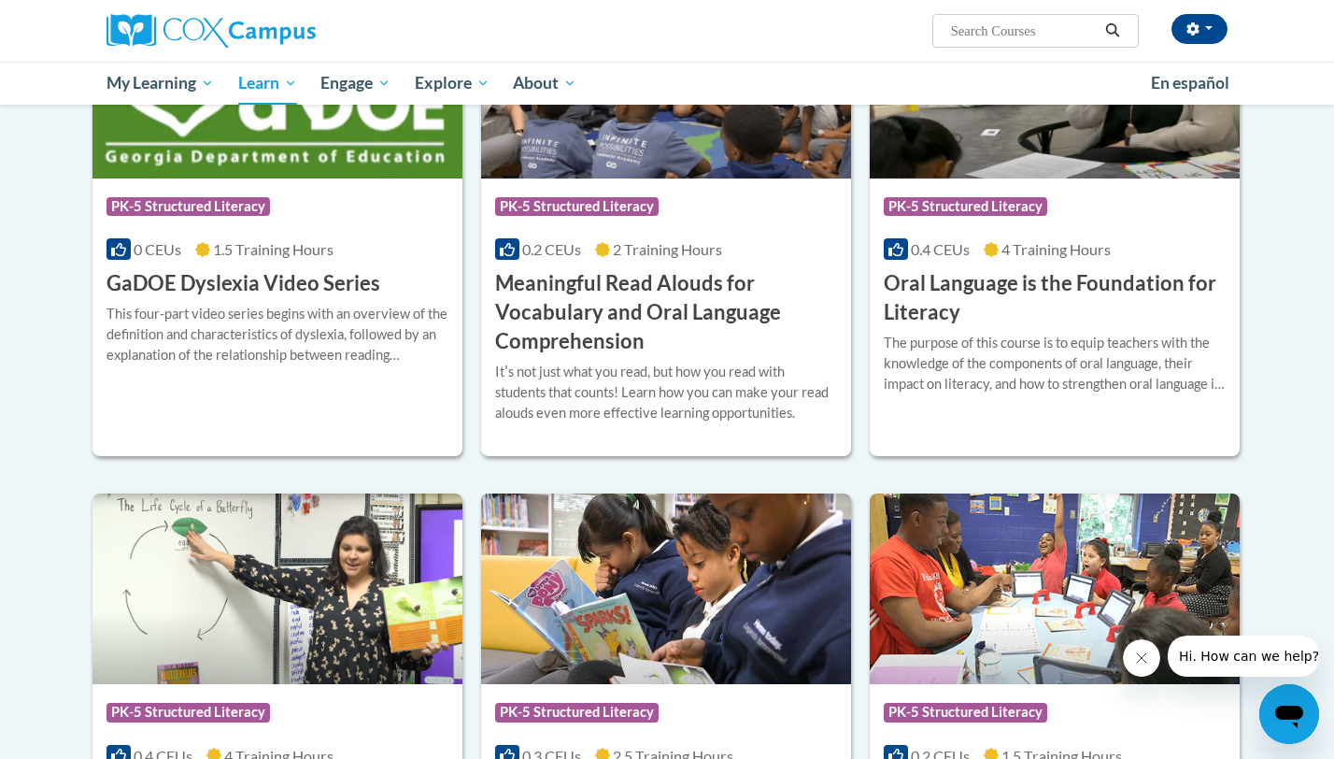
scroll to position [1178, 0]
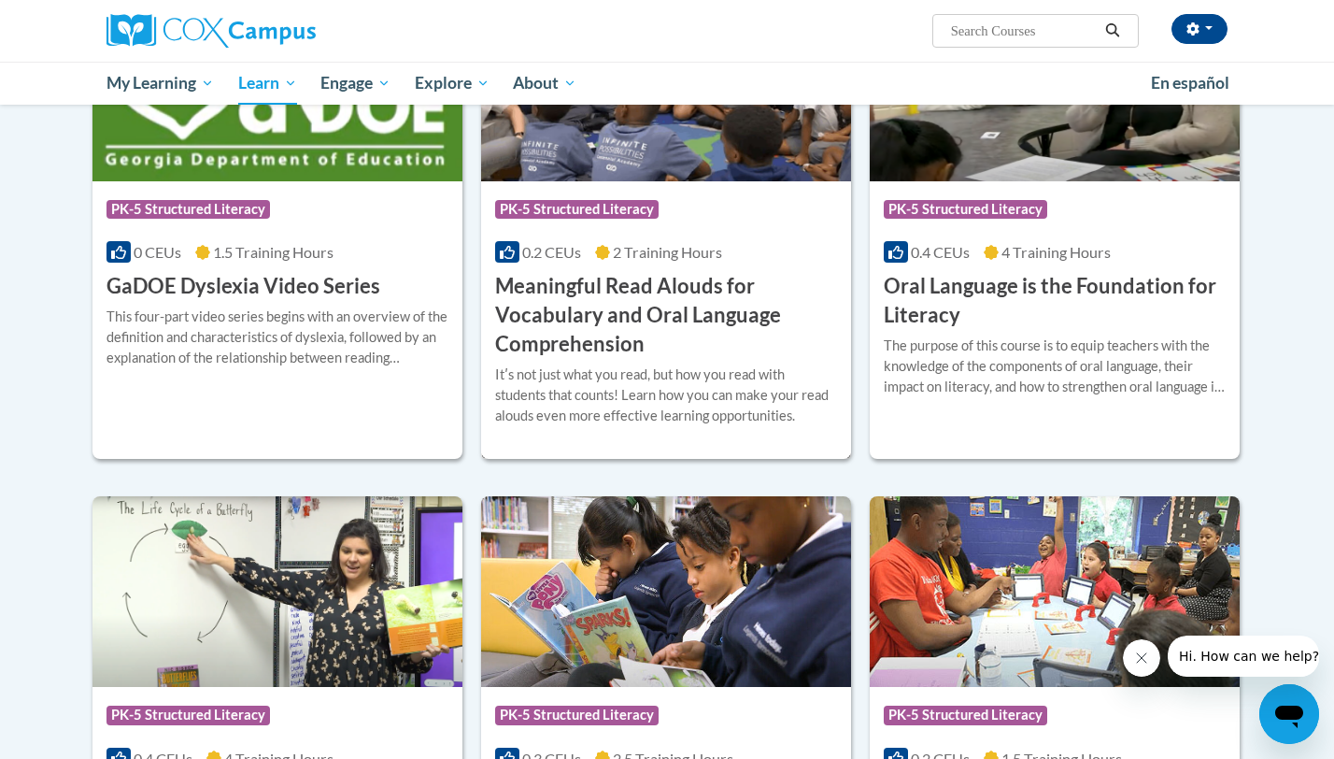
click at [689, 308] on h3 "Meaningful Read Alouds for Vocabulary and Oral Language Comprehension" at bounding box center [666, 315] width 342 height 86
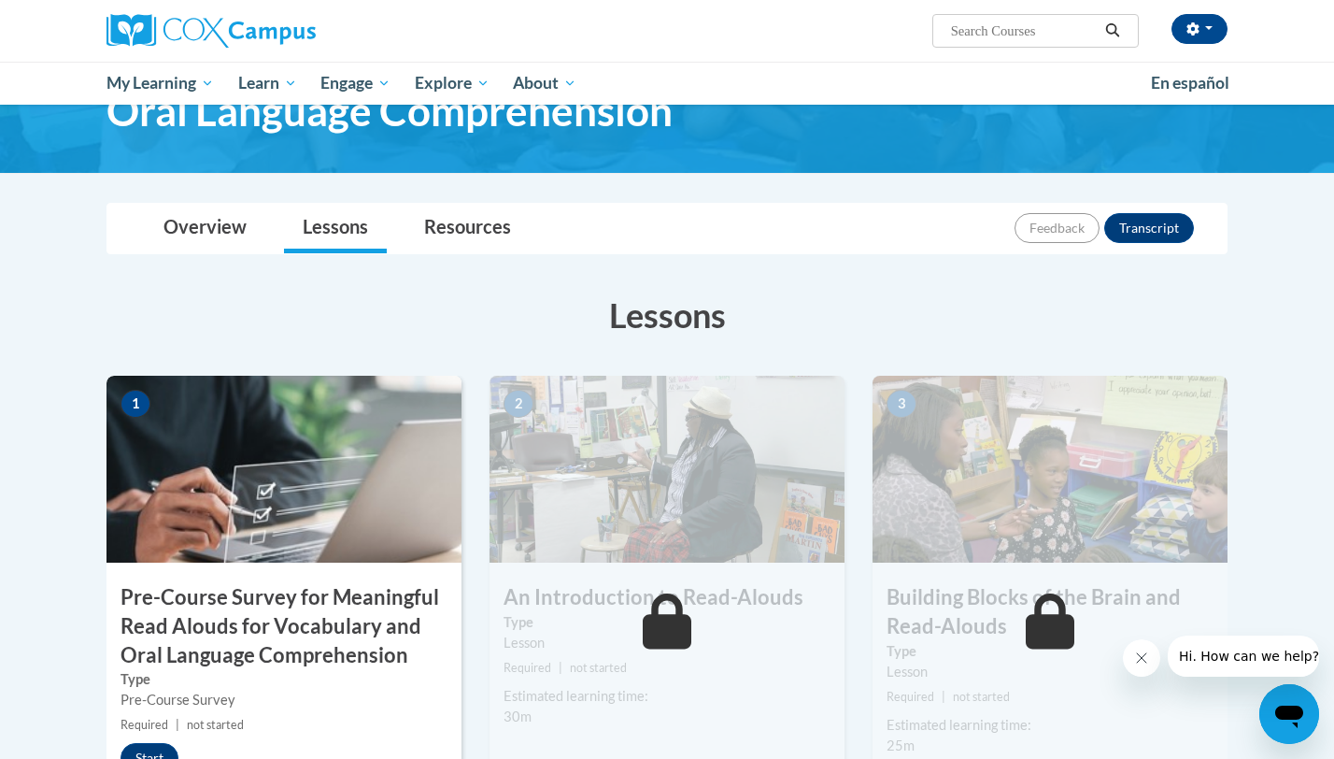
scroll to position [49, 0]
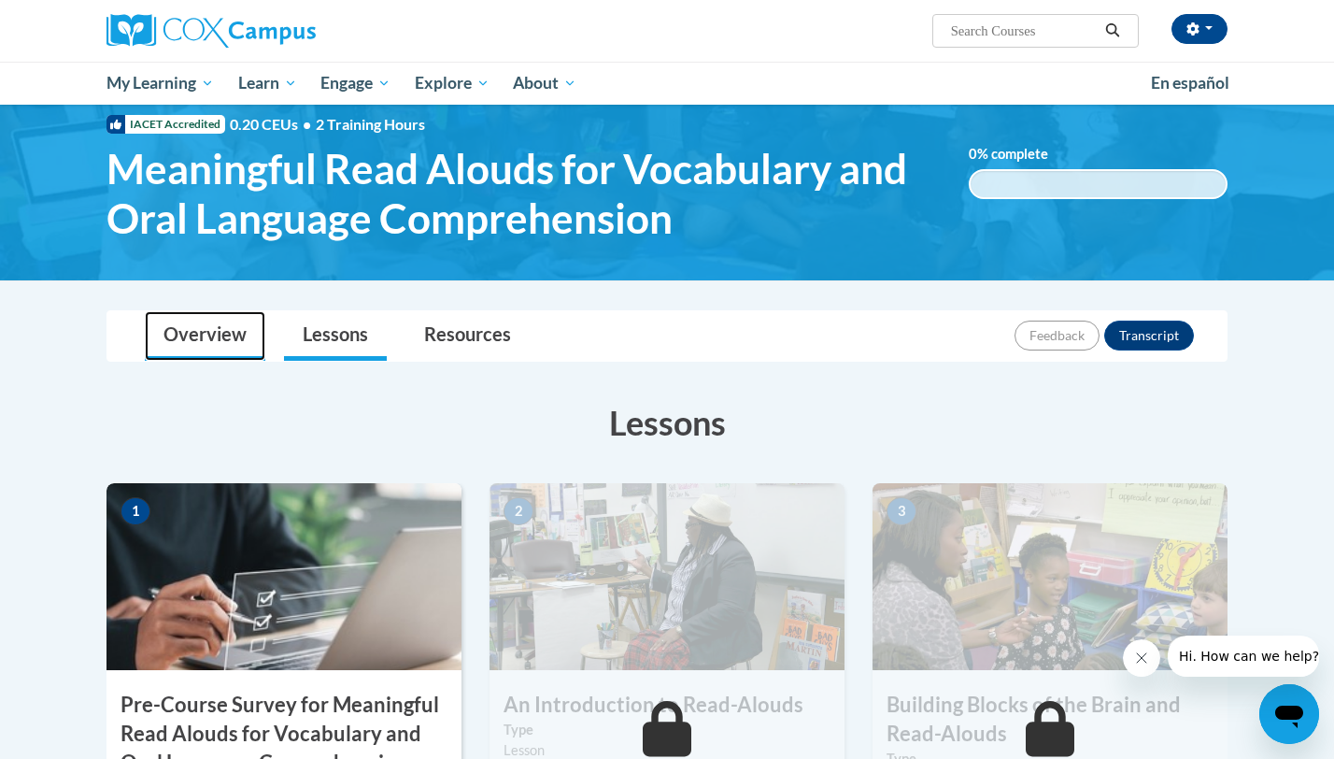
click at [208, 345] on link "Overview" at bounding box center [205, 336] width 121 height 50
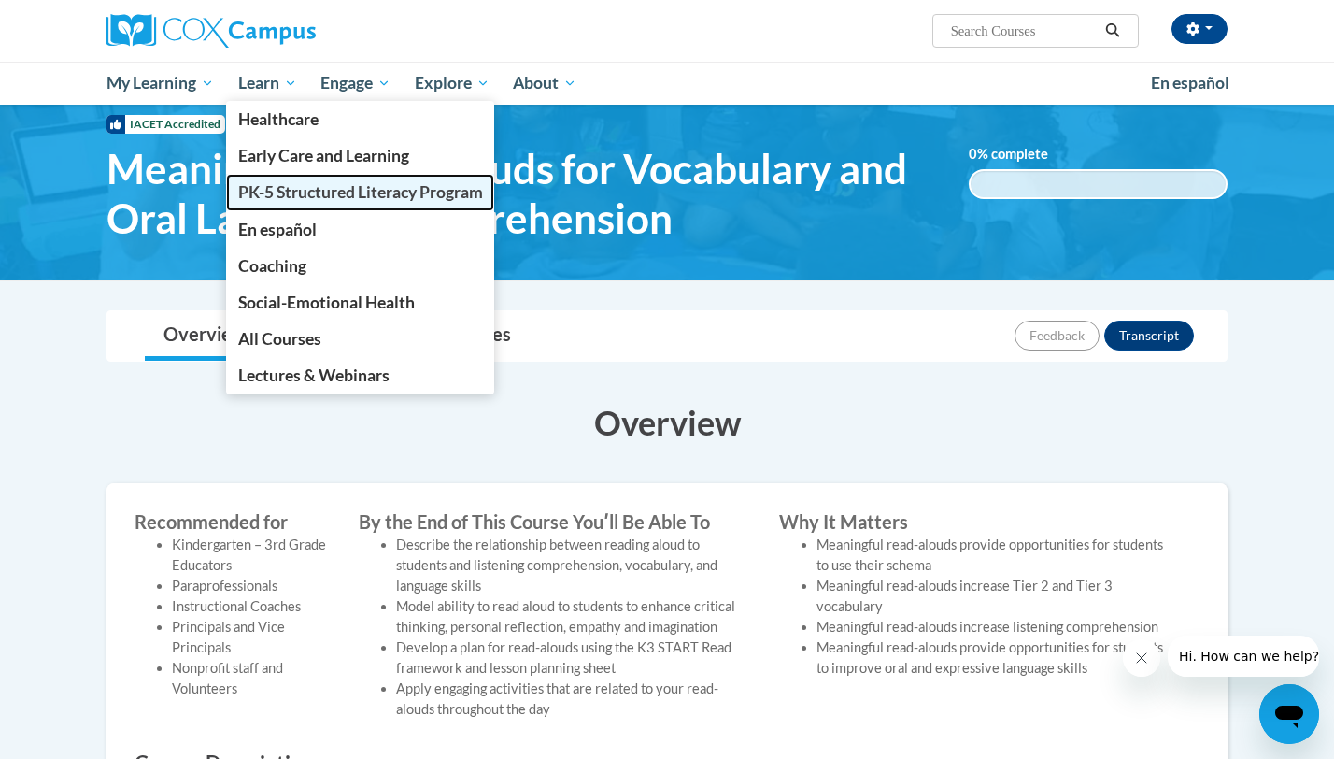
click at [296, 196] on span "PK-5 Structured Literacy Program" at bounding box center [360, 192] width 245 height 20
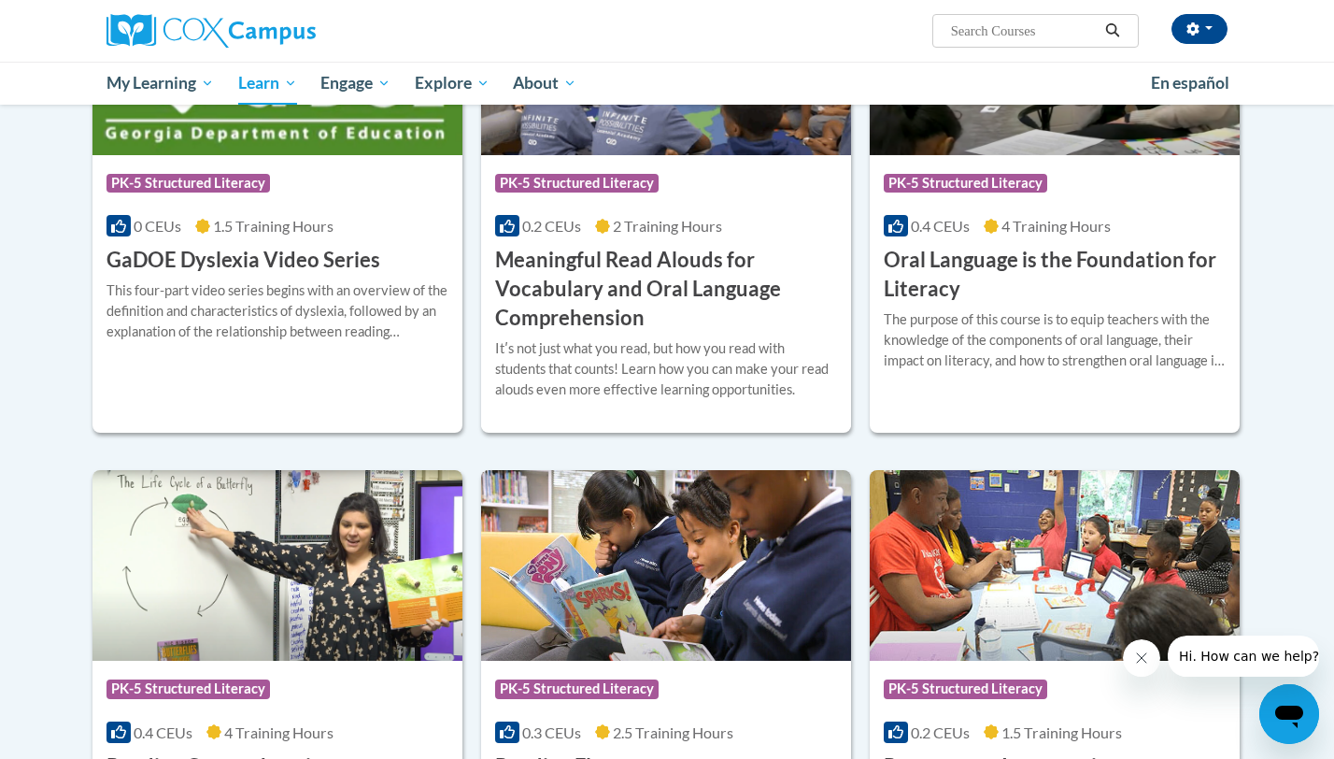
scroll to position [1196, 0]
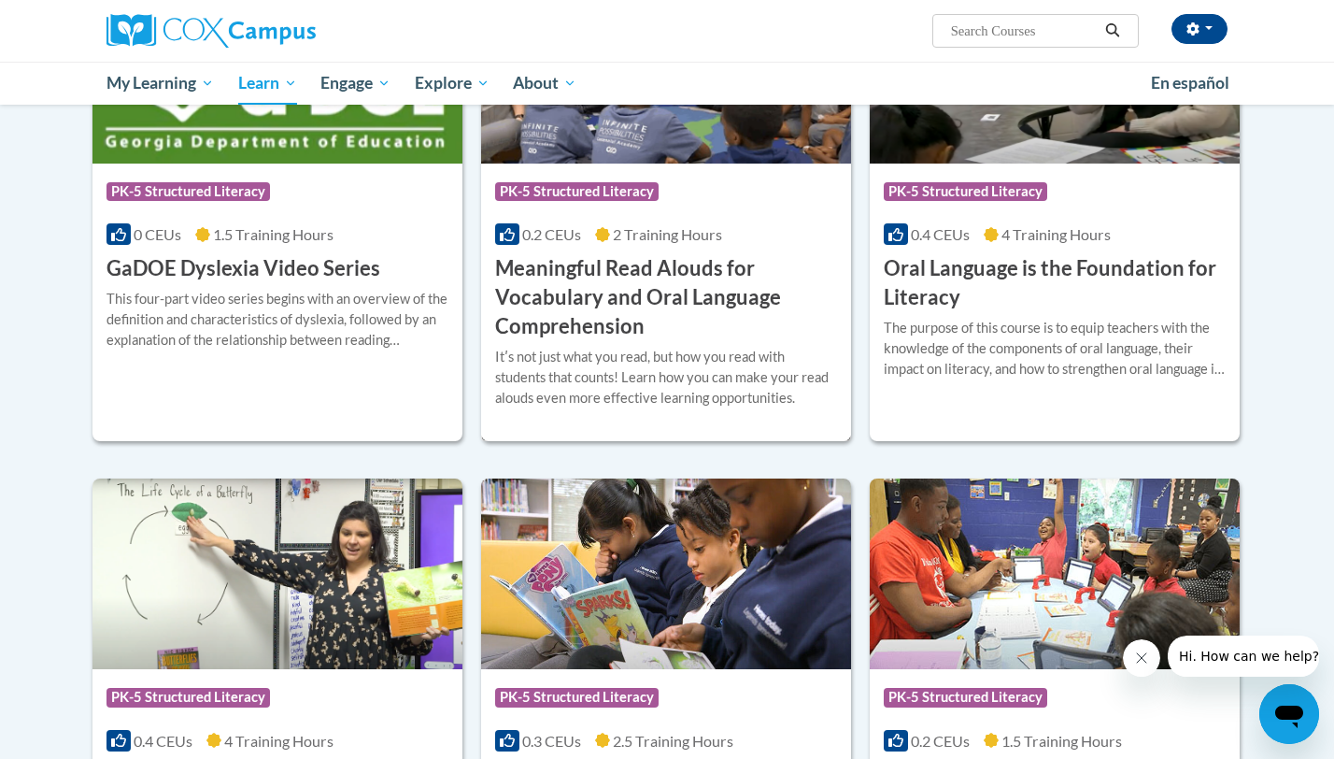
click at [636, 291] on h3 "Meaningful Read Alouds for Vocabulary and Oral Language Comprehension" at bounding box center [666, 297] width 342 height 86
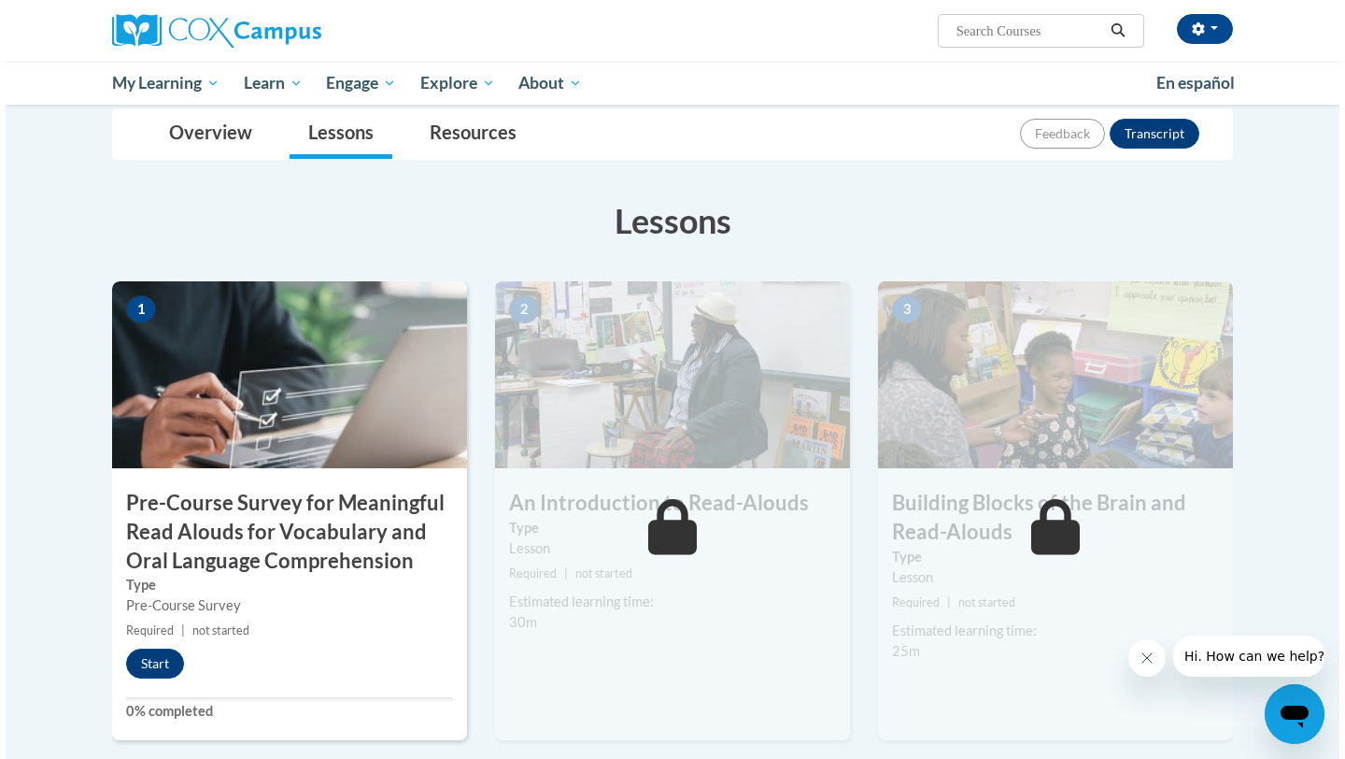
scroll to position [249, 0]
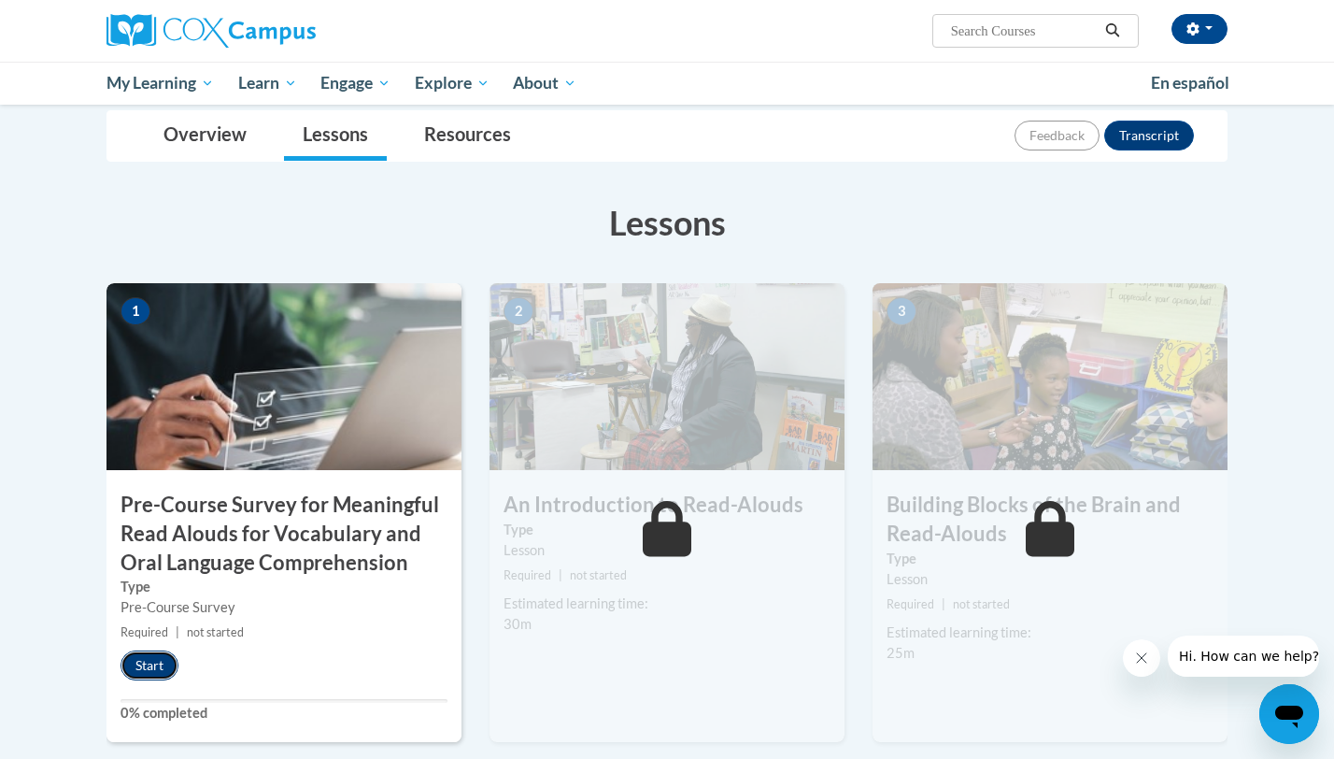
click at [157, 663] on button "Start" at bounding box center [150, 665] width 58 height 30
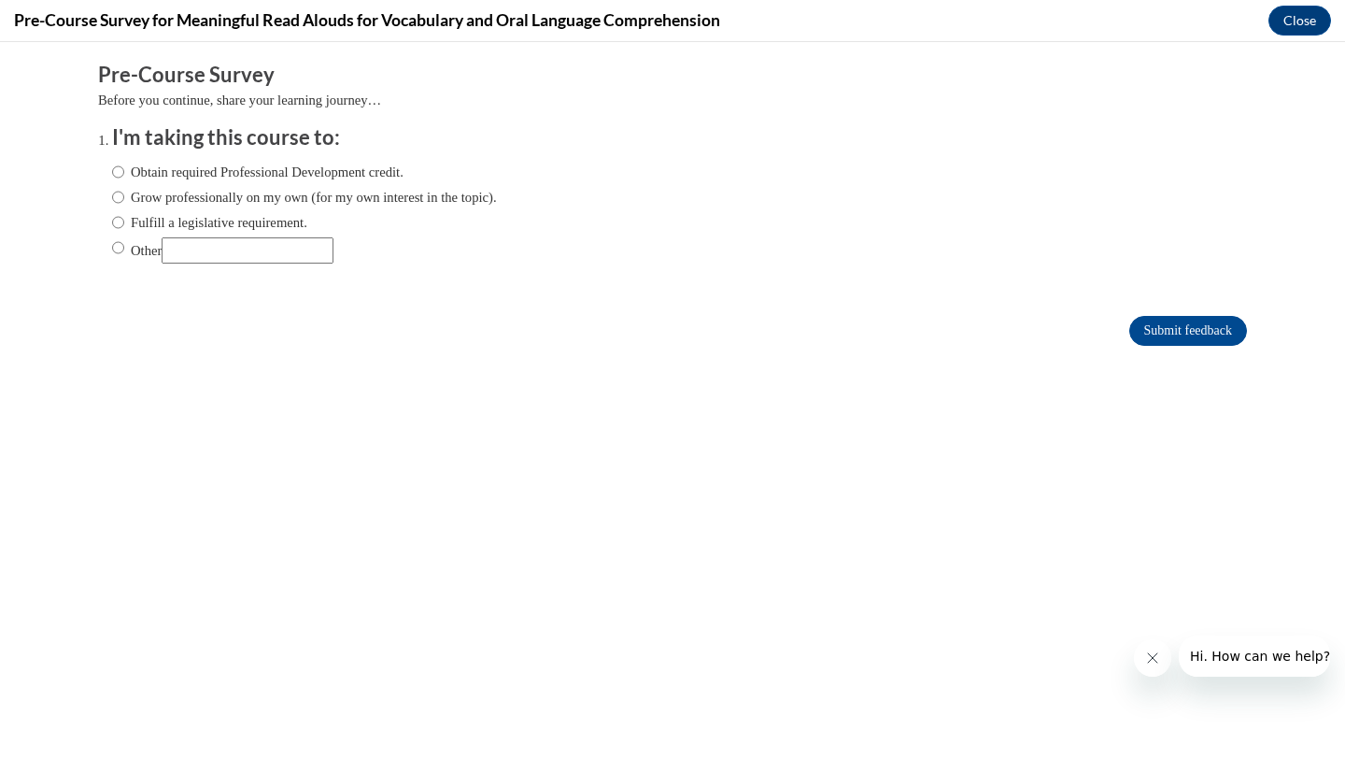
scroll to position [0, 0]
click at [128, 178] on label "Obtain required Professional Development credit." at bounding box center [257, 172] width 291 height 21
click at [124, 178] on input "Obtain required Professional Development credit." at bounding box center [118, 172] width 12 height 21
radio input "true"
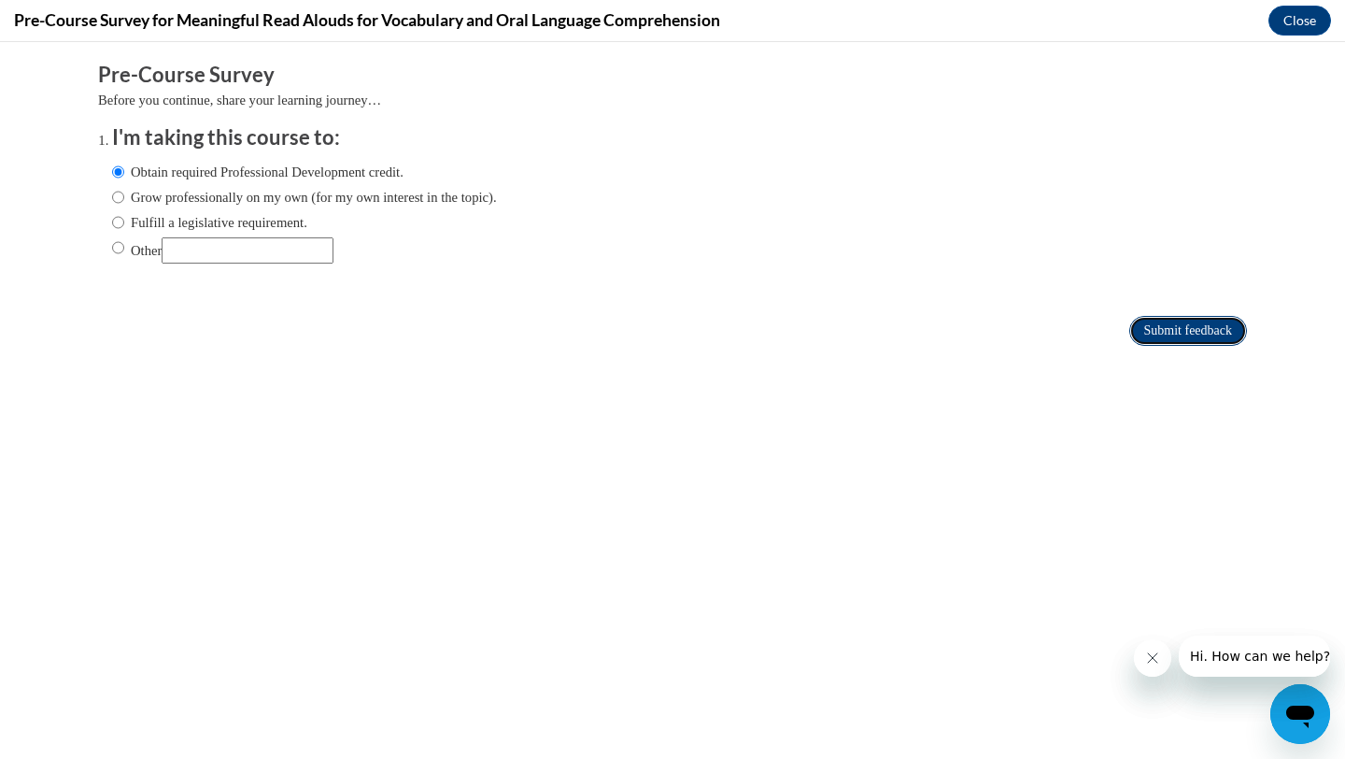
click at [1155, 339] on input "Submit feedback" at bounding box center [1189, 331] width 118 height 30
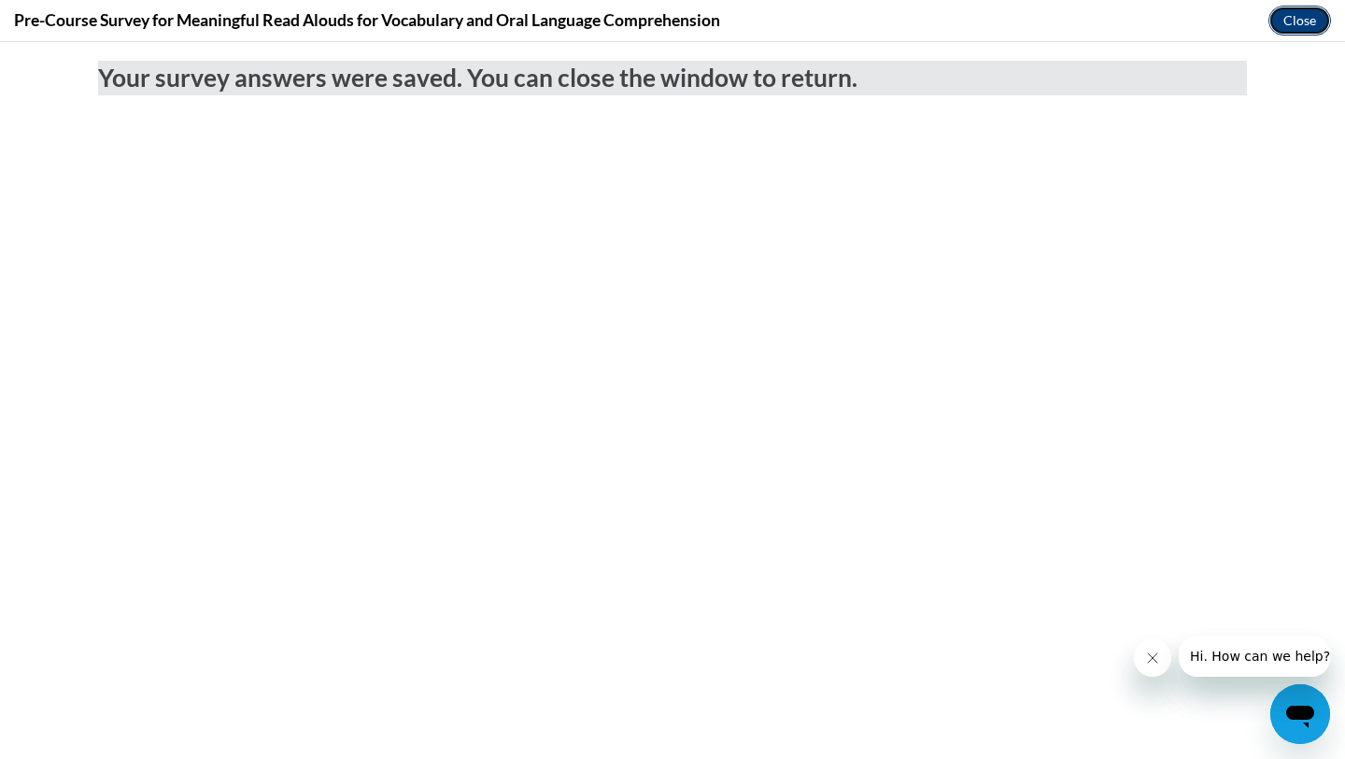
click at [1308, 28] on button "Close" at bounding box center [1300, 21] width 63 height 30
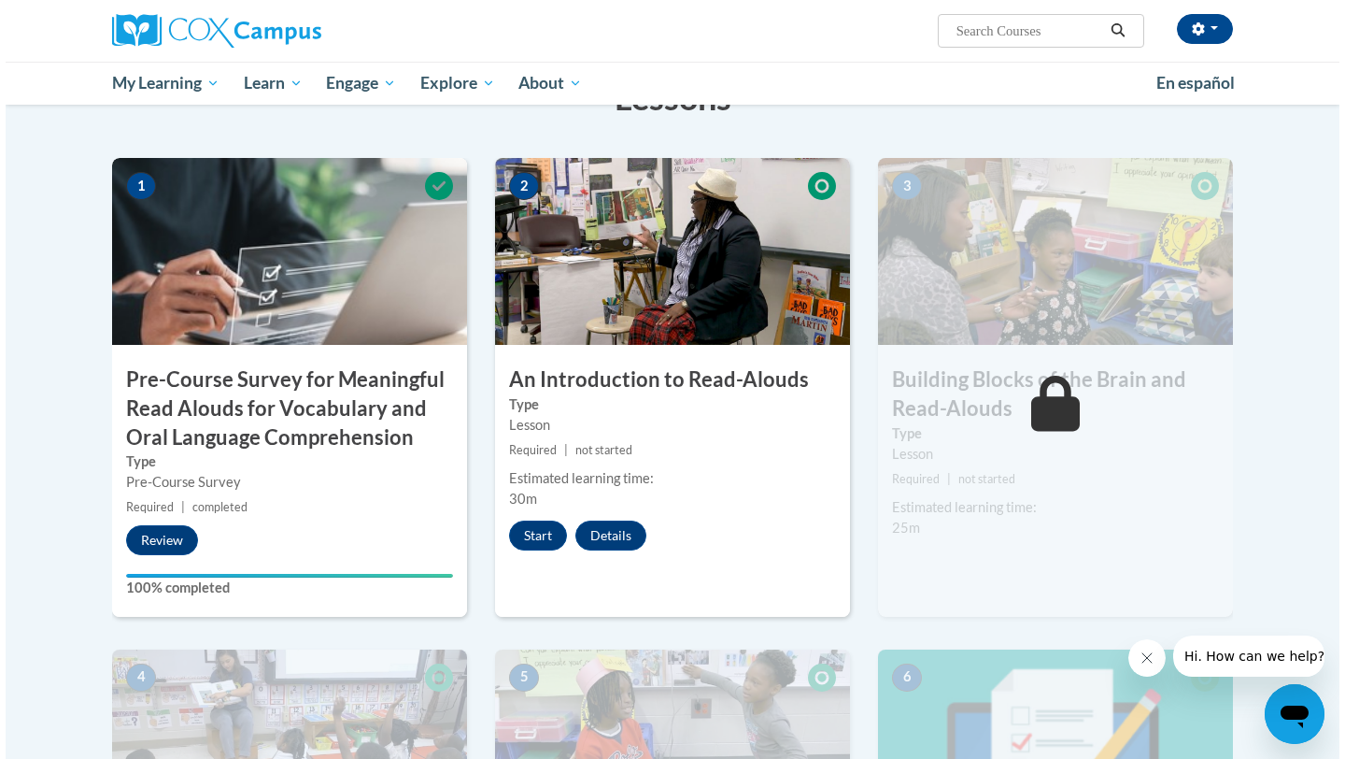
scroll to position [377, 0]
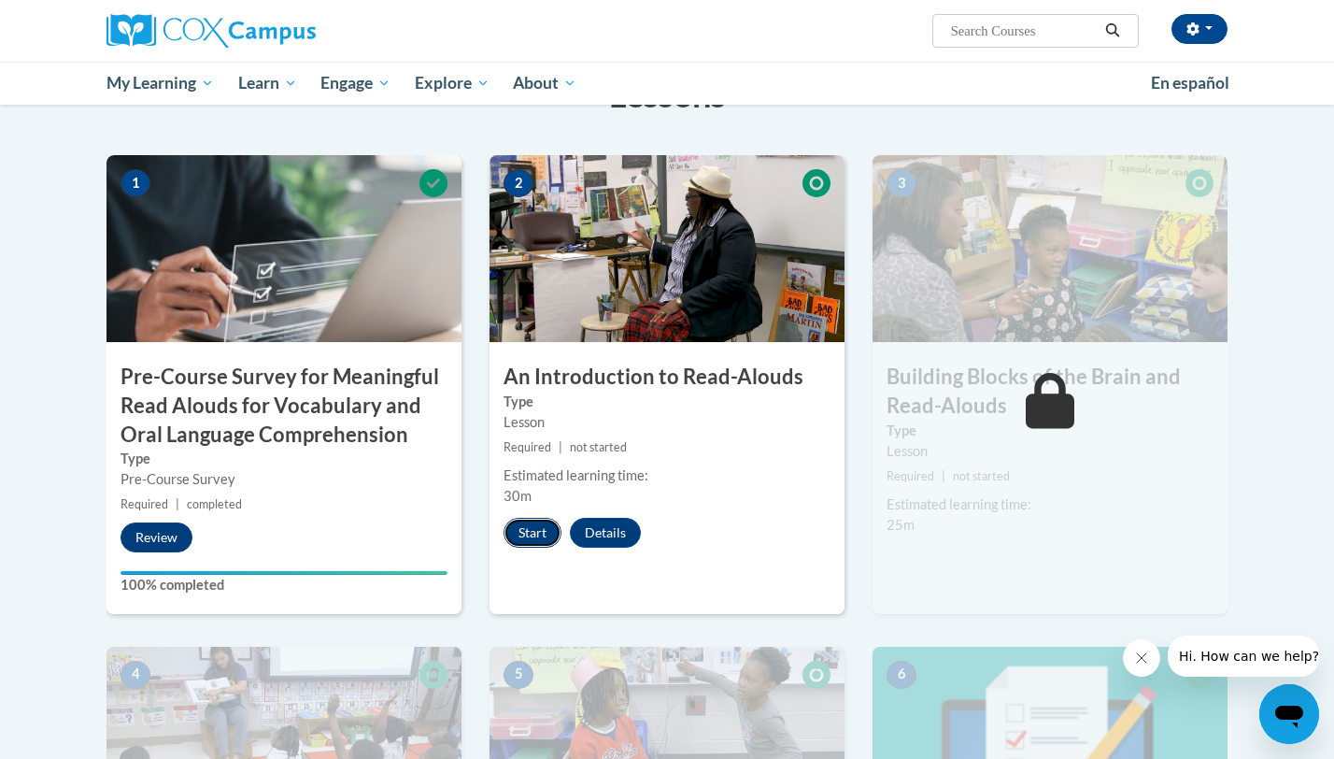
click at [547, 529] on button "Start" at bounding box center [533, 533] width 58 height 30
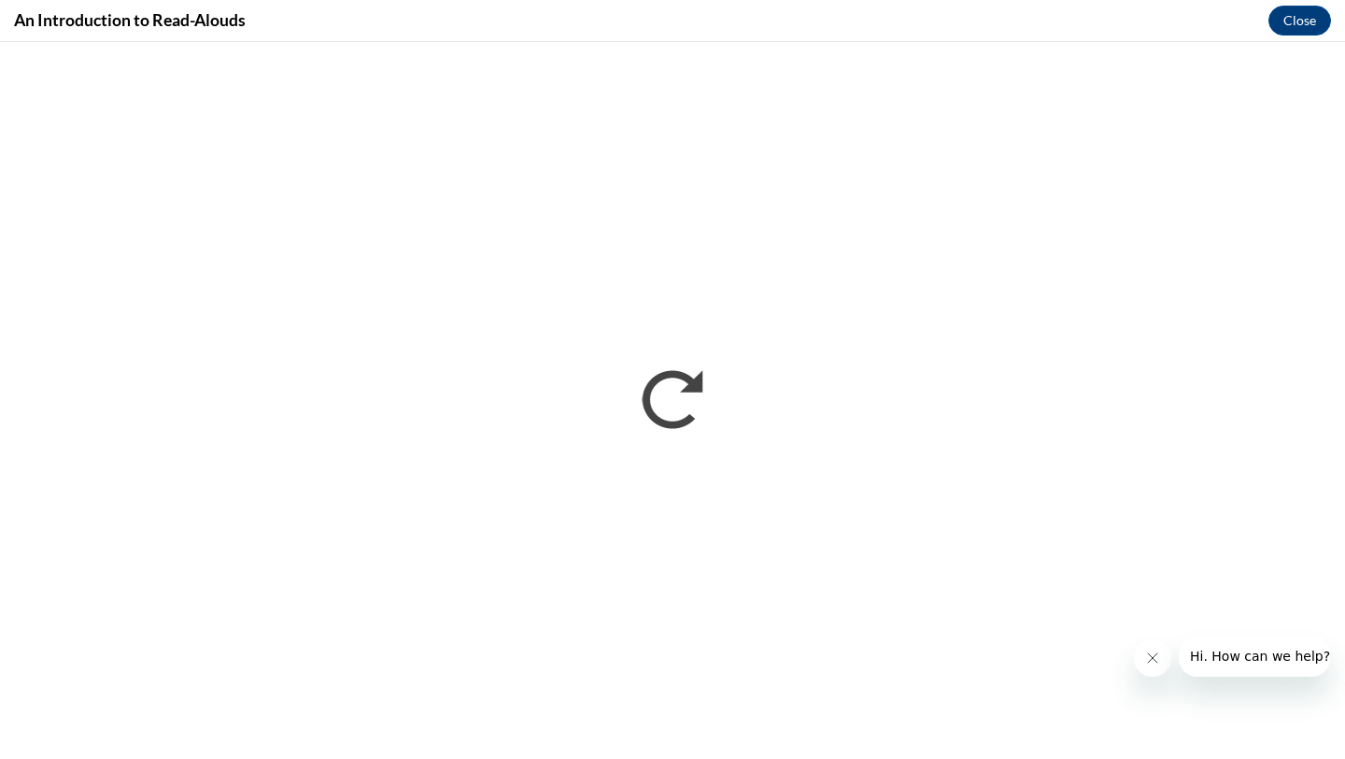
scroll to position [0, 0]
